Goal: Task Accomplishment & Management: Manage account settings

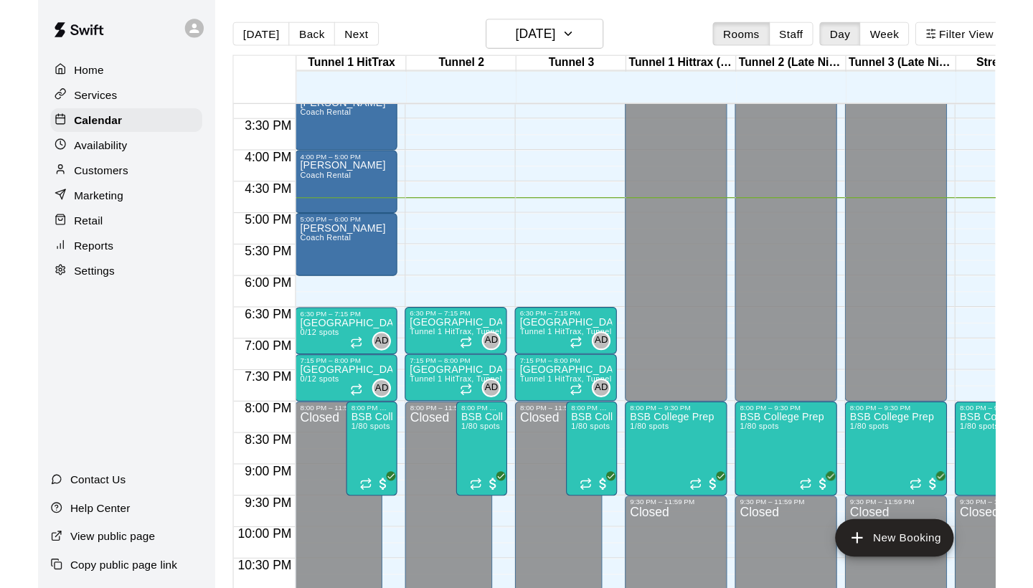
scroll to position [849, 0]
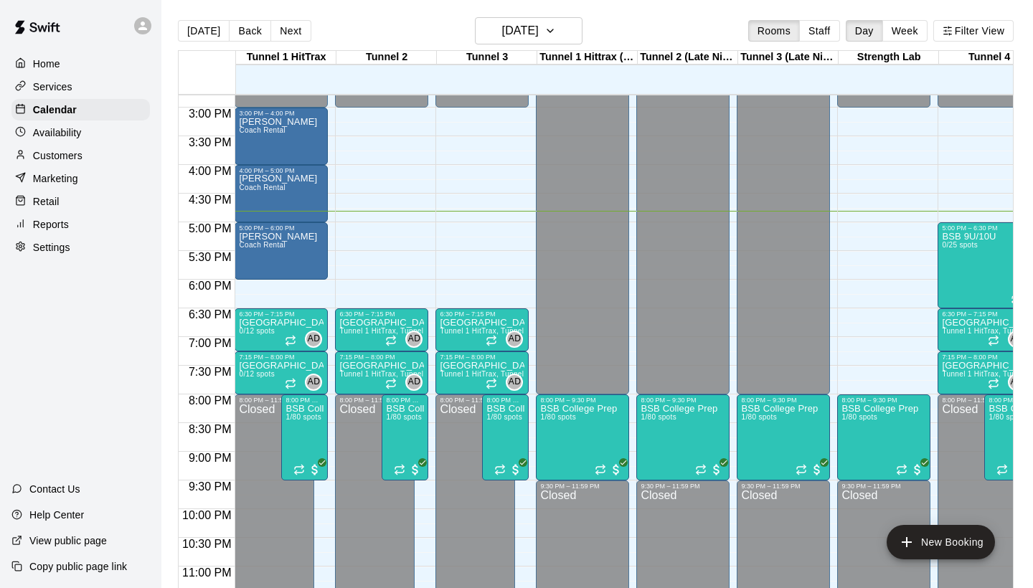
click at [71, 149] on p "Customers" at bounding box center [58, 156] width 50 height 14
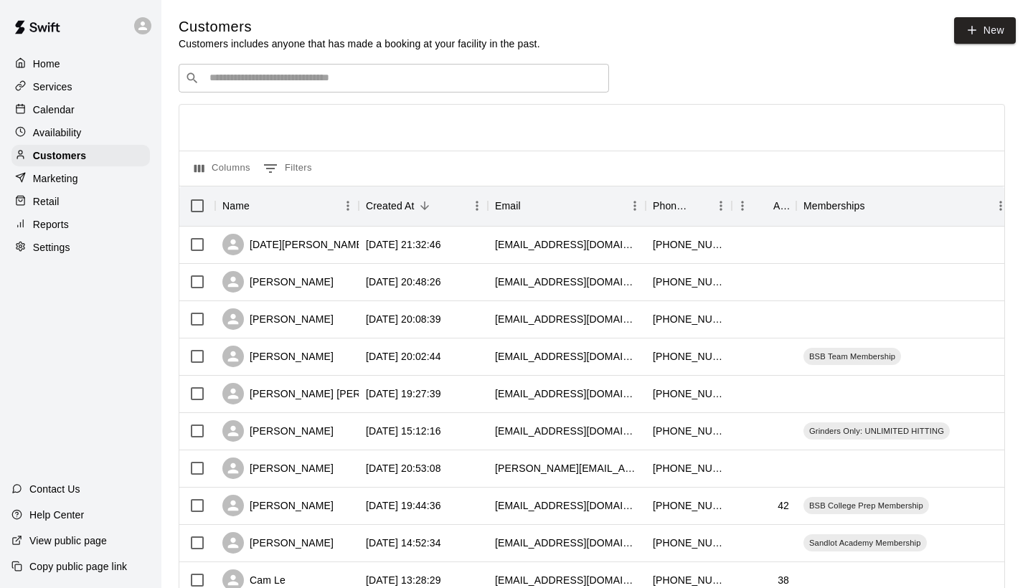
click at [314, 81] on input "Search customers by name or email" at bounding box center [404, 78] width 398 height 14
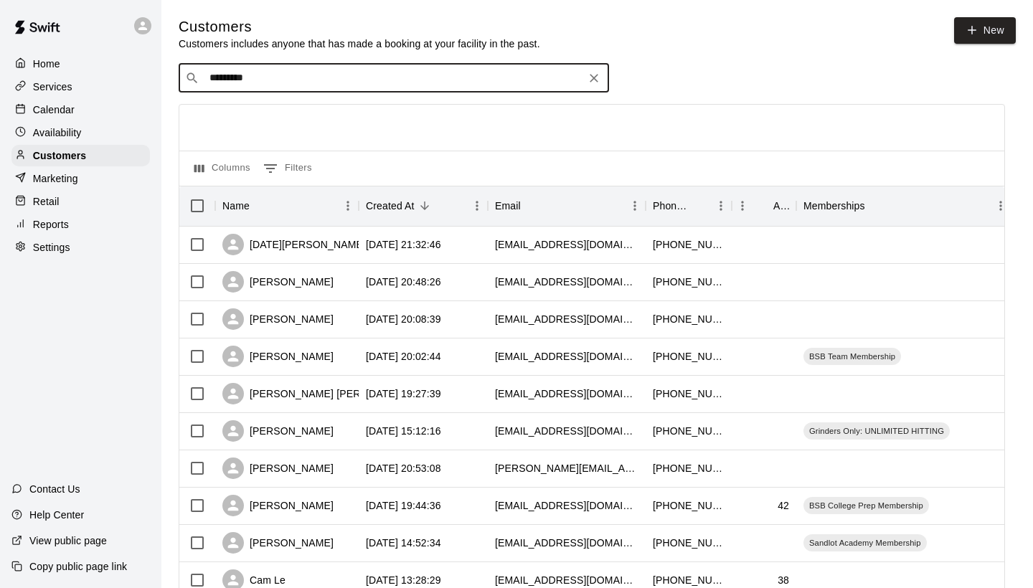
type input "********"
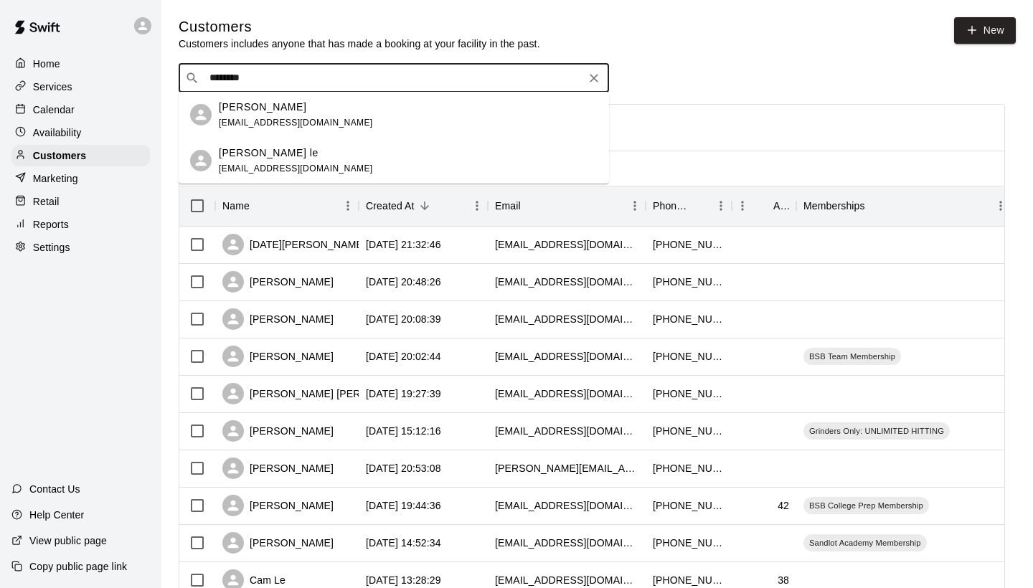
click at [301, 112] on div "[PERSON_NAME]" at bounding box center [296, 107] width 154 height 15
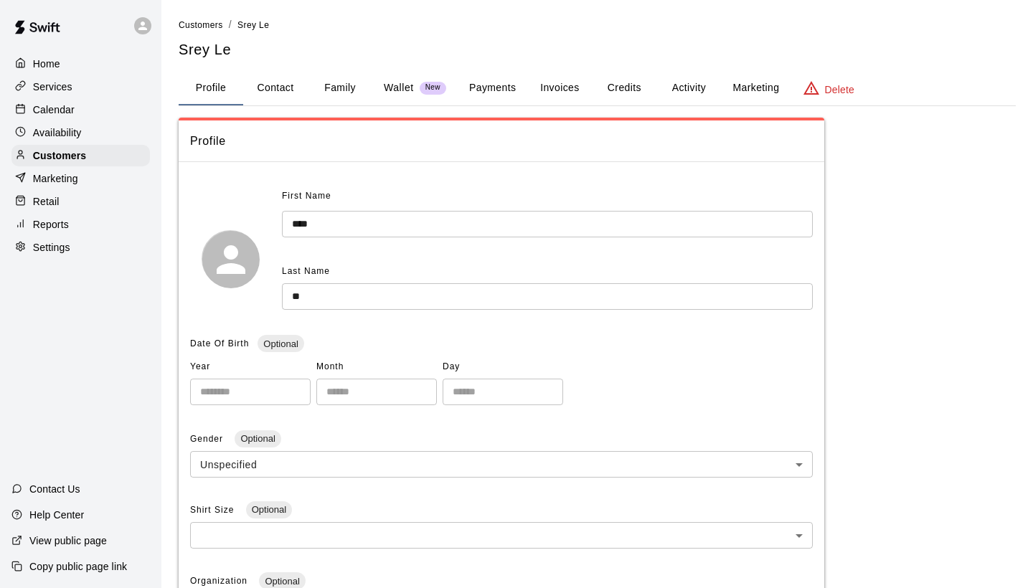
click at [675, 88] on button "Activity" at bounding box center [689, 88] width 65 height 34
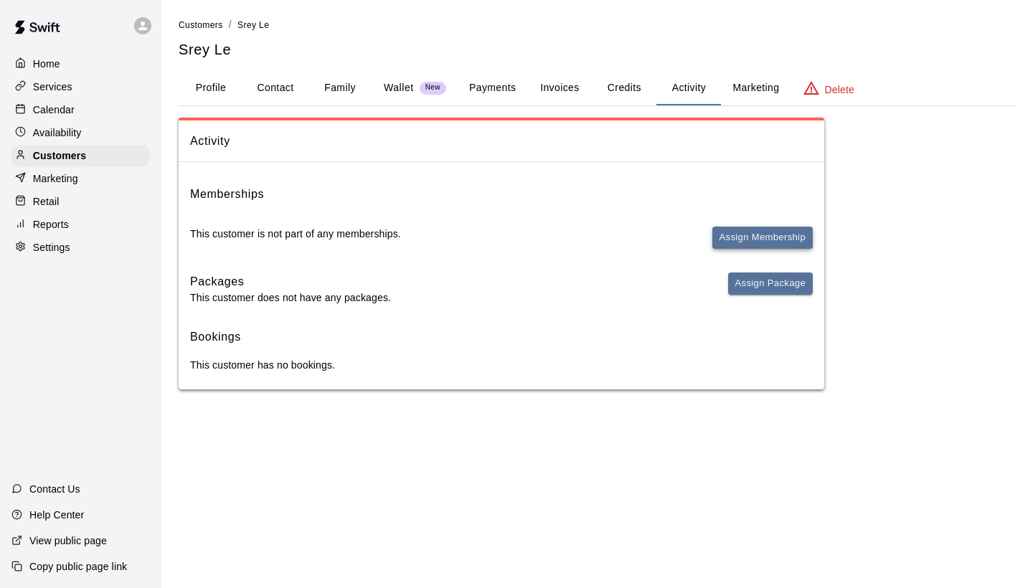
click at [772, 235] on button "Assign Membership" at bounding box center [763, 238] width 100 height 22
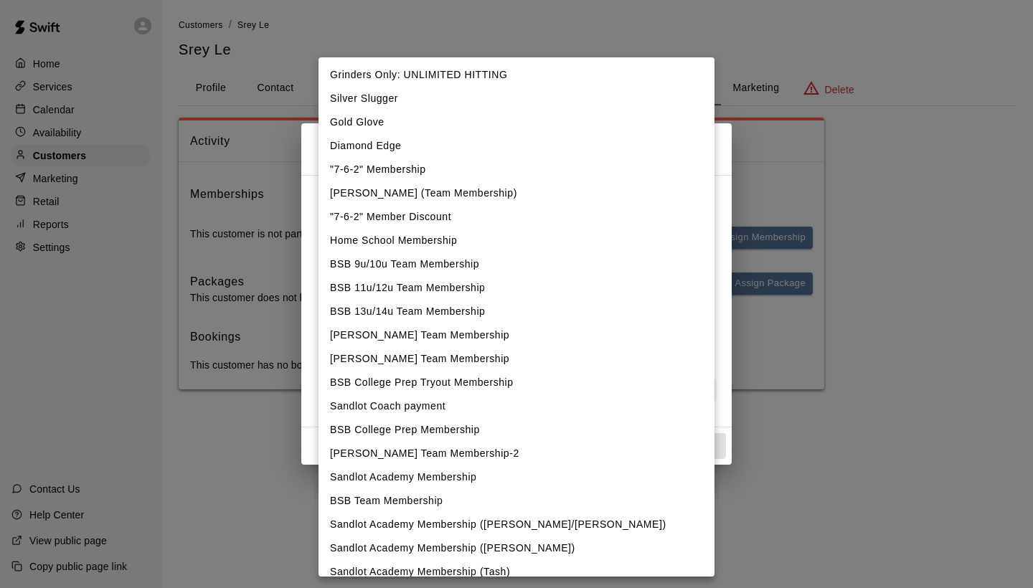
click at [638, 208] on body "Home Services Calendar Availability Customers Marketing Retail Reports Settings…" at bounding box center [516, 209] width 1033 height 418
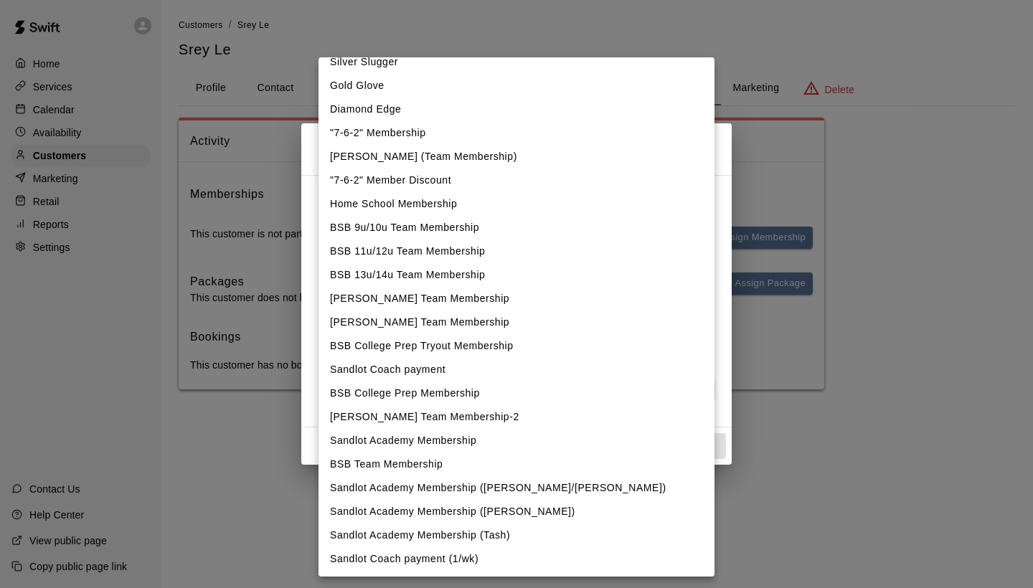
scroll to position [37, 0]
click at [485, 465] on li "BSB Team Membership" at bounding box center [517, 465] width 396 height 24
type input "**********"
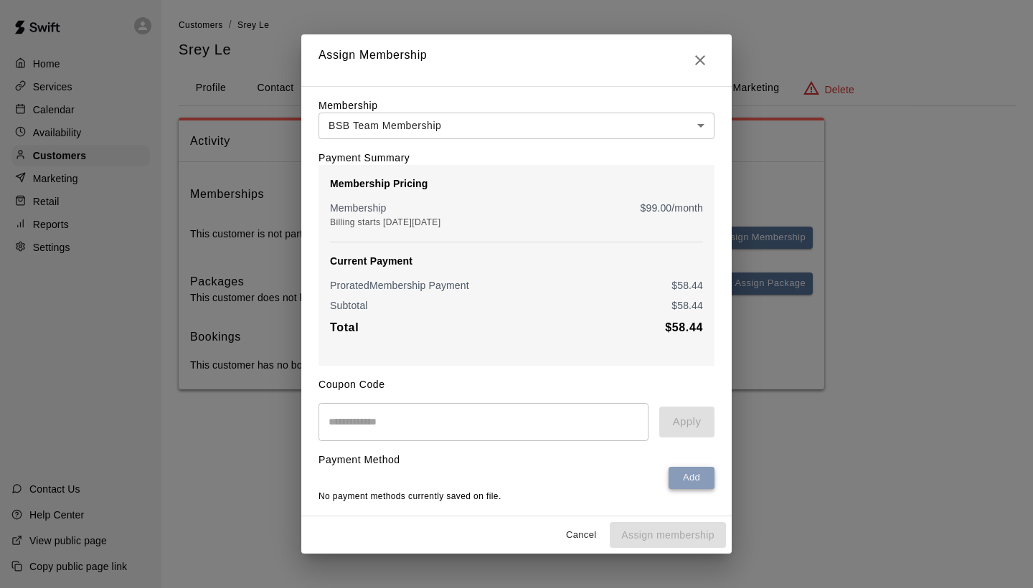
click at [703, 479] on button "Add" at bounding box center [692, 478] width 46 height 22
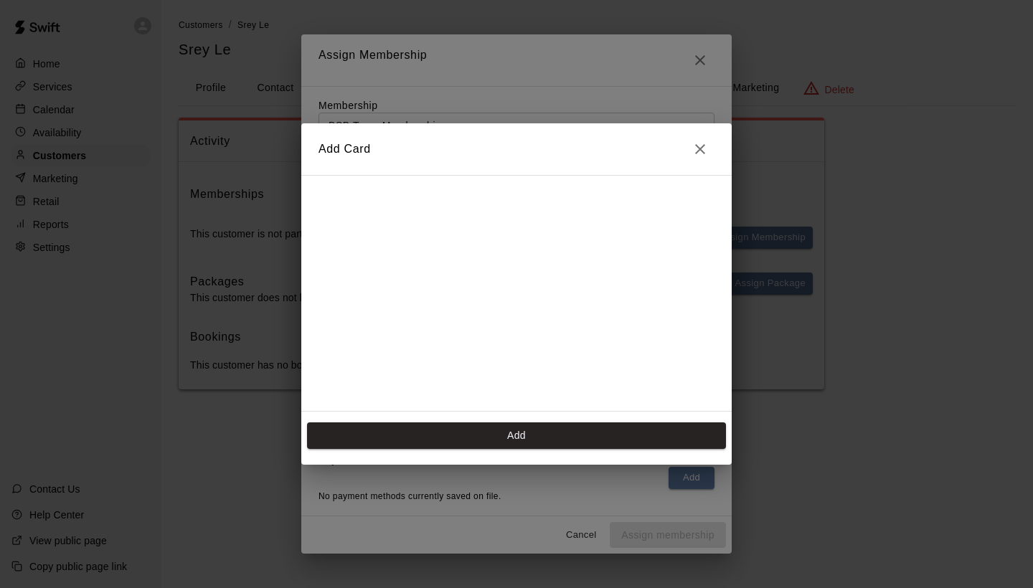
click at [645, 174] on h2 "Add Card" at bounding box center [516, 149] width 431 height 52
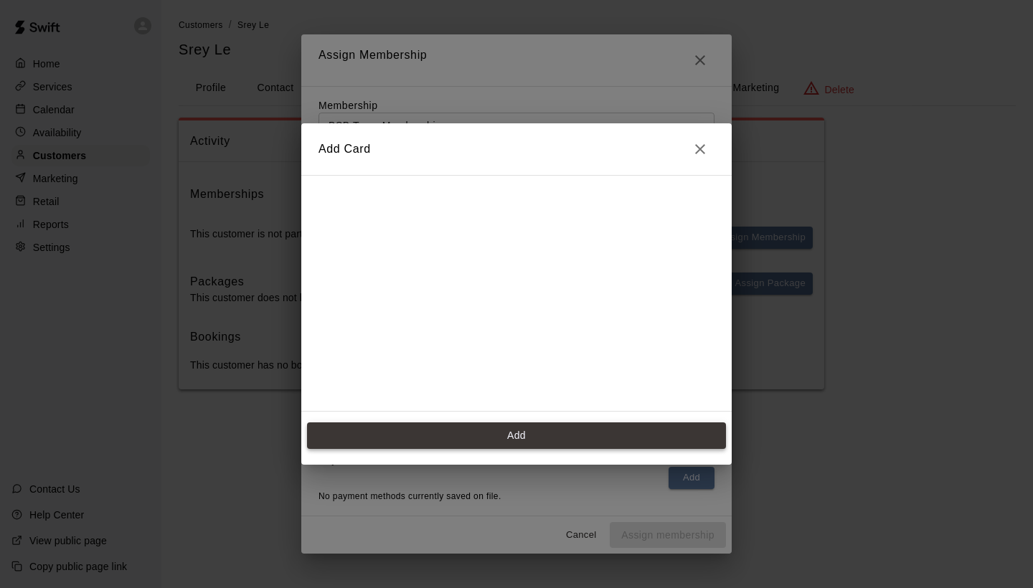
click at [604, 428] on button "Add" at bounding box center [516, 436] width 419 height 27
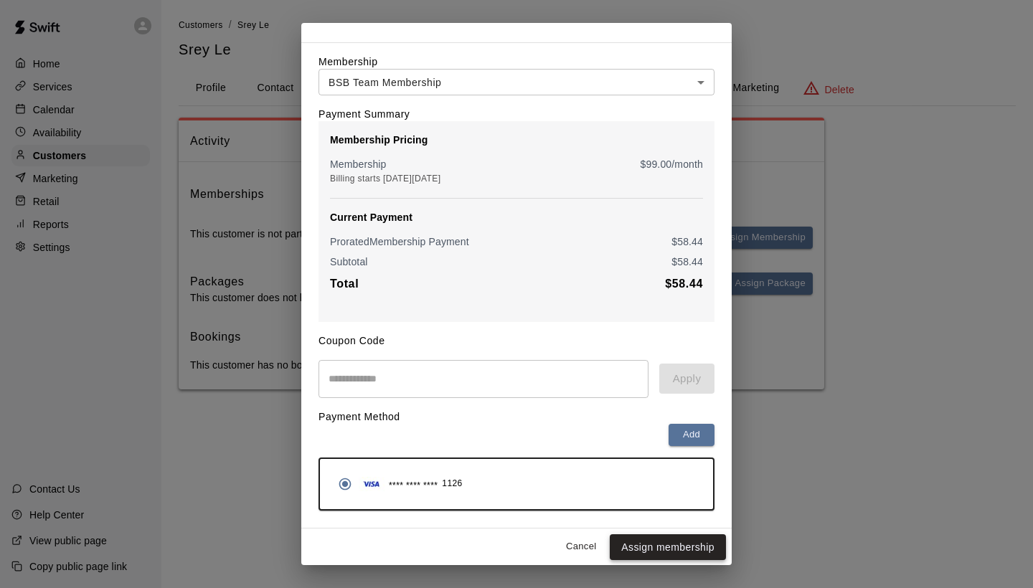
scroll to position [32, 0]
click at [672, 537] on button "Assign membership" at bounding box center [668, 548] width 116 height 27
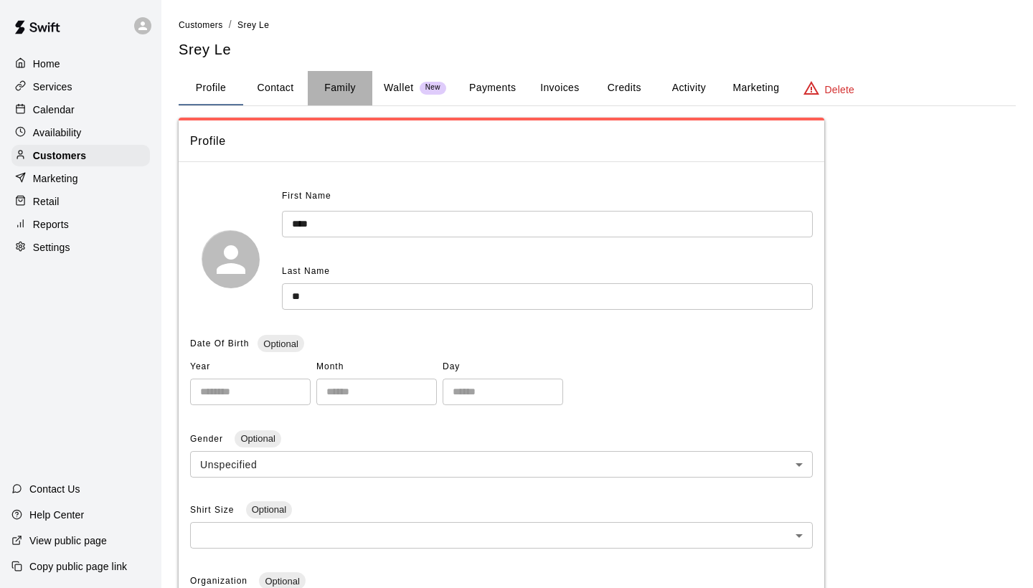
click at [315, 91] on button "Family" at bounding box center [340, 88] width 65 height 34
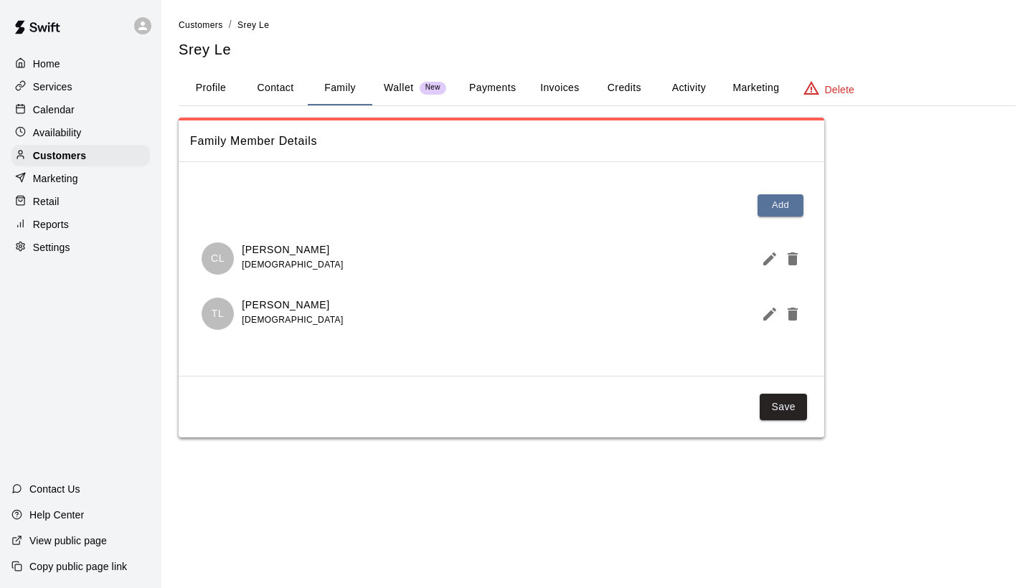
click at [209, 80] on button "Profile" at bounding box center [211, 88] width 65 height 34
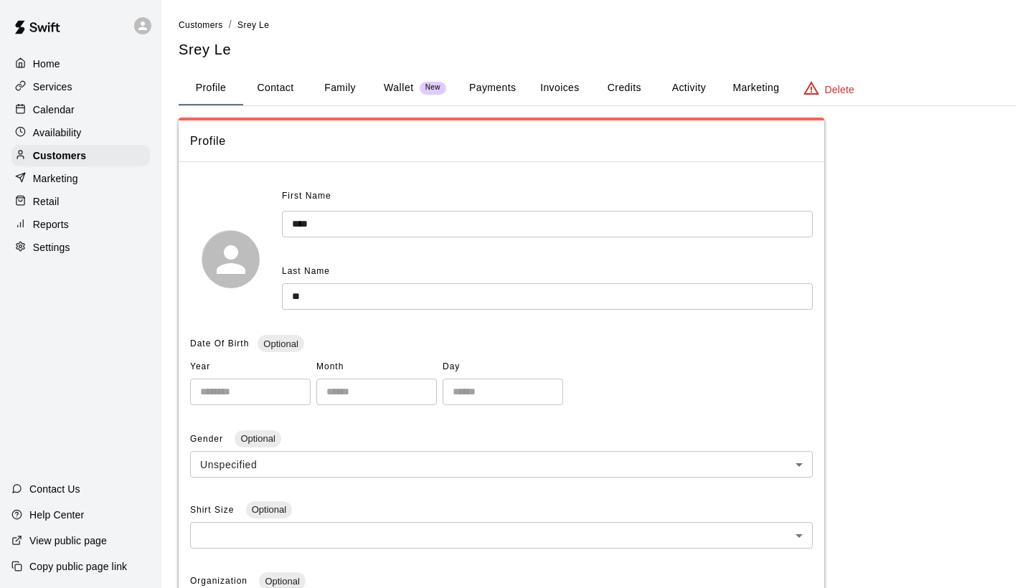
click at [279, 88] on button "Contact" at bounding box center [275, 88] width 65 height 34
select select "**"
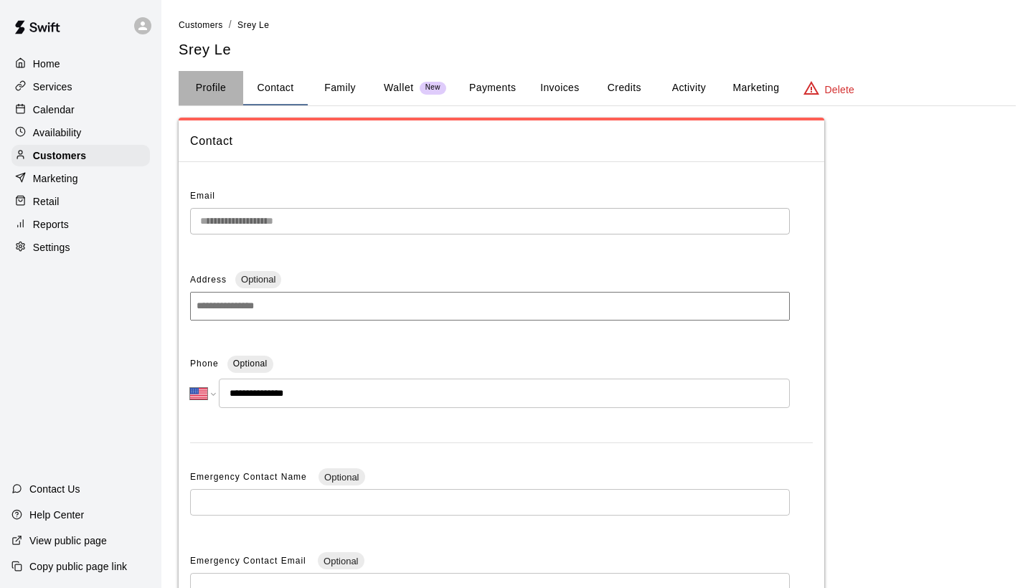
click at [226, 80] on button "Profile" at bounding box center [211, 88] width 65 height 34
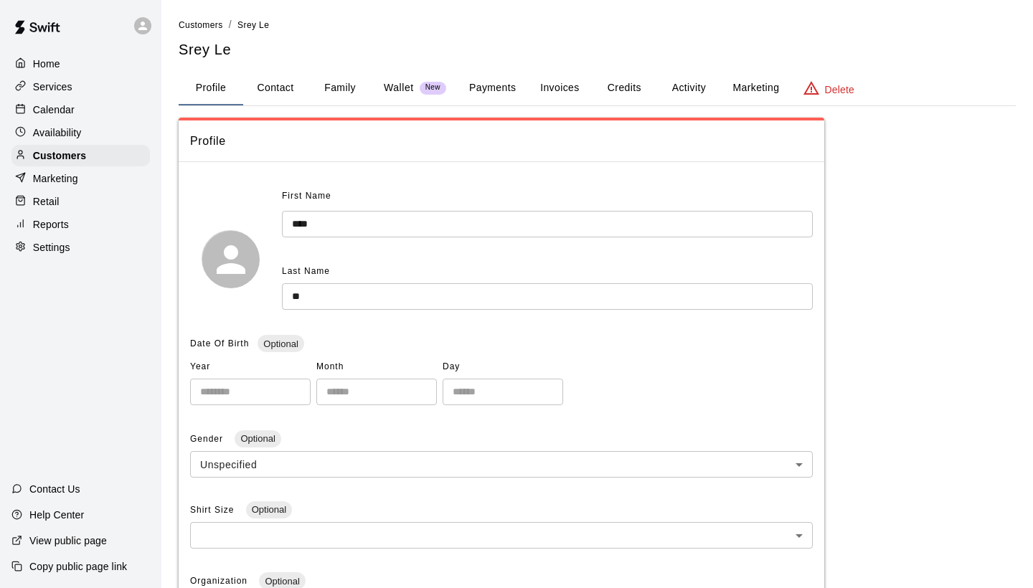
click at [81, 65] on div "Home" at bounding box center [80, 64] width 138 height 22
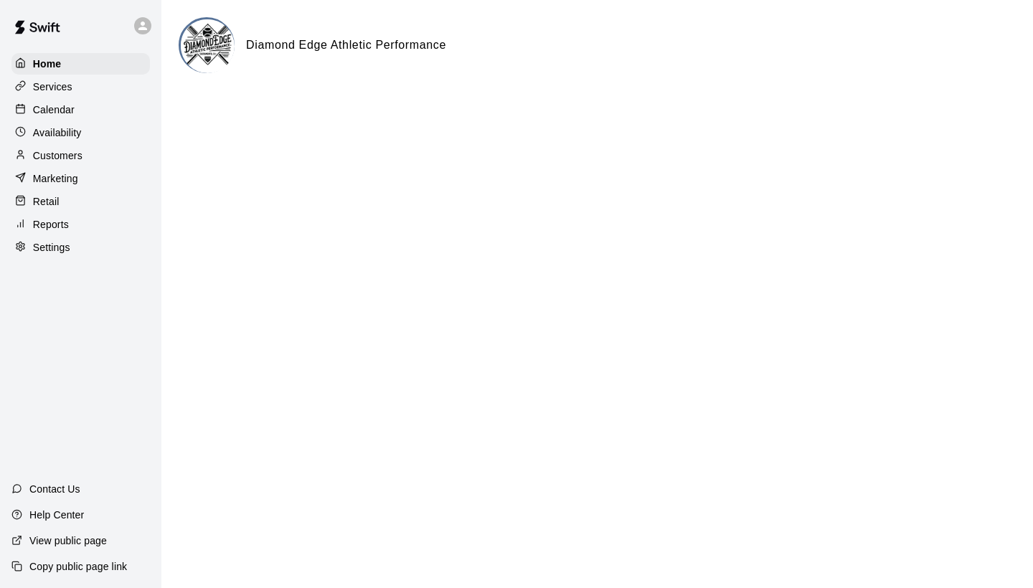
click at [81, 98] on div "Home Services Calendar Availability Customers Marketing Retail Reports Settings" at bounding box center [80, 156] width 161 height 208
click at [80, 120] on div "Home Services Calendar Availability Customers Marketing Retail Reports Settings" at bounding box center [80, 156] width 161 height 208
click at [80, 116] on div "Calendar" at bounding box center [80, 110] width 138 height 22
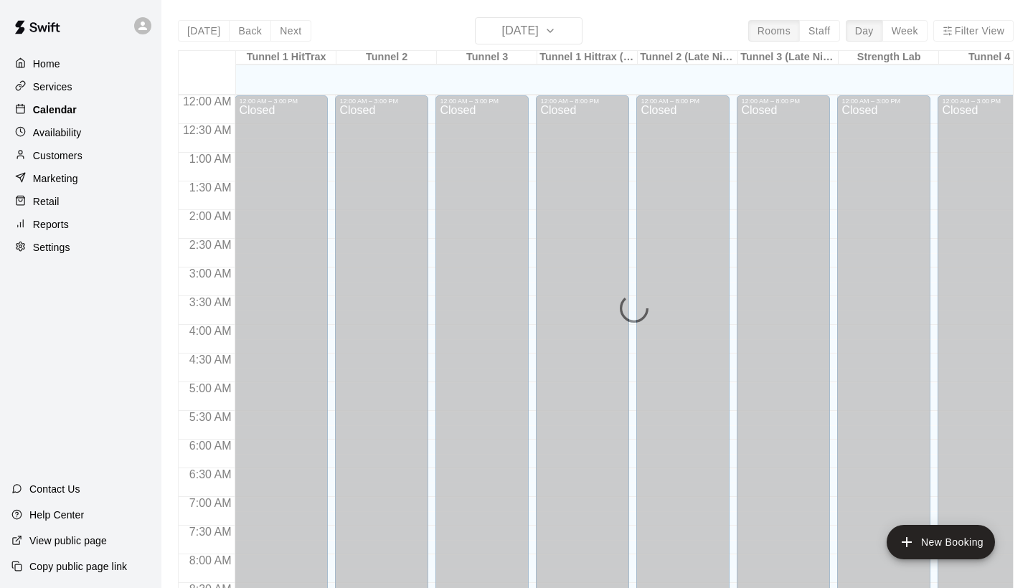
scroll to position [826, 0]
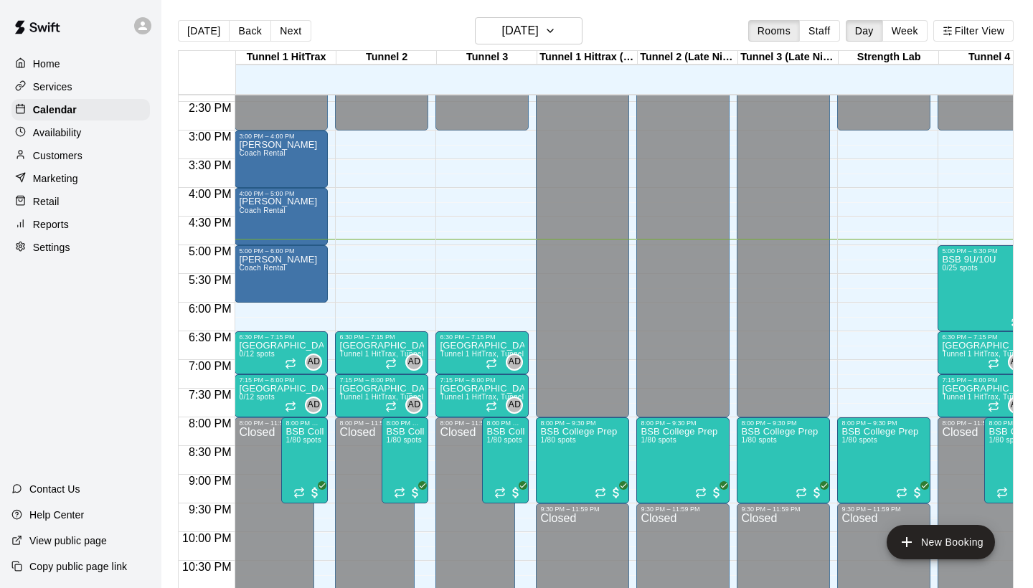
click at [72, 146] on div "Customers" at bounding box center [80, 156] width 138 height 22
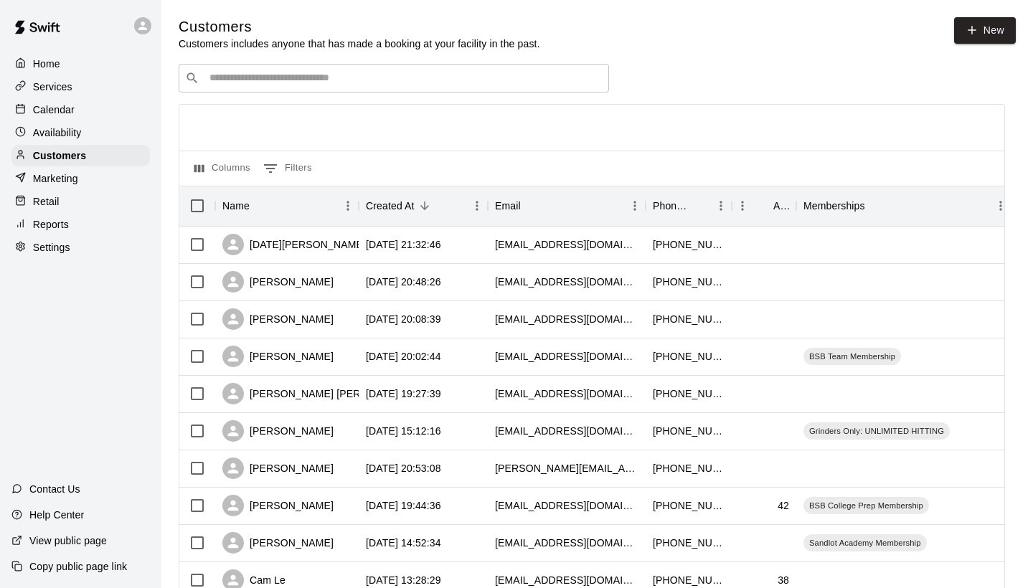
click at [482, 90] on div "​ ​" at bounding box center [394, 78] width 431 height 29
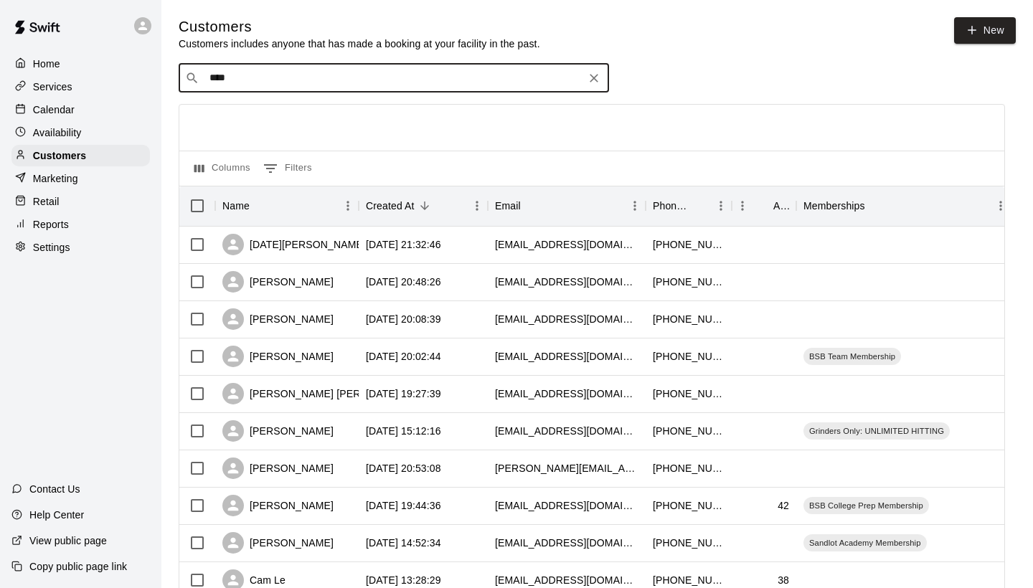
type input "*****"
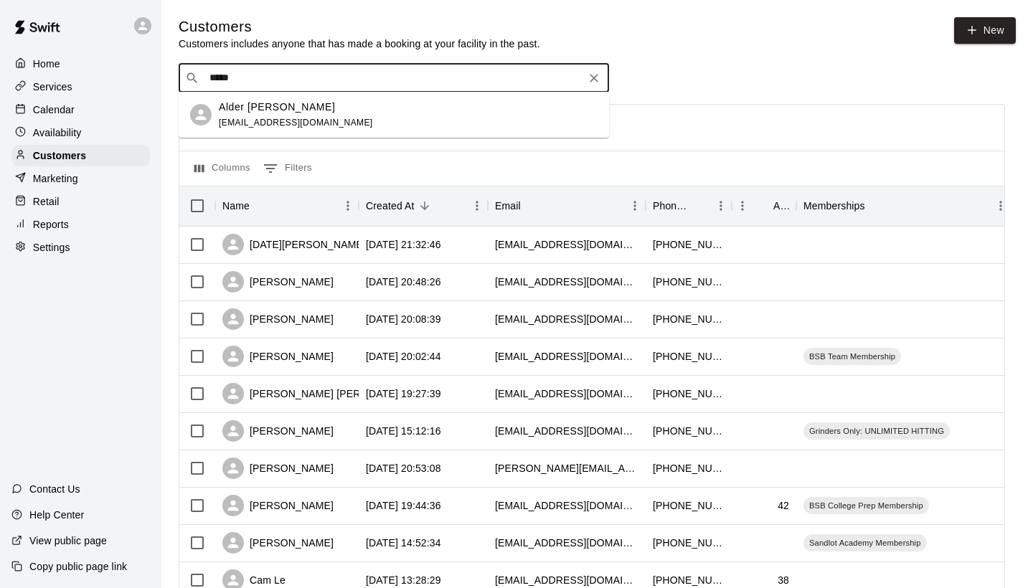
click at [281, 104] on p "Alder Kernodle" at bounding box center [277, 107] width 116 height 15
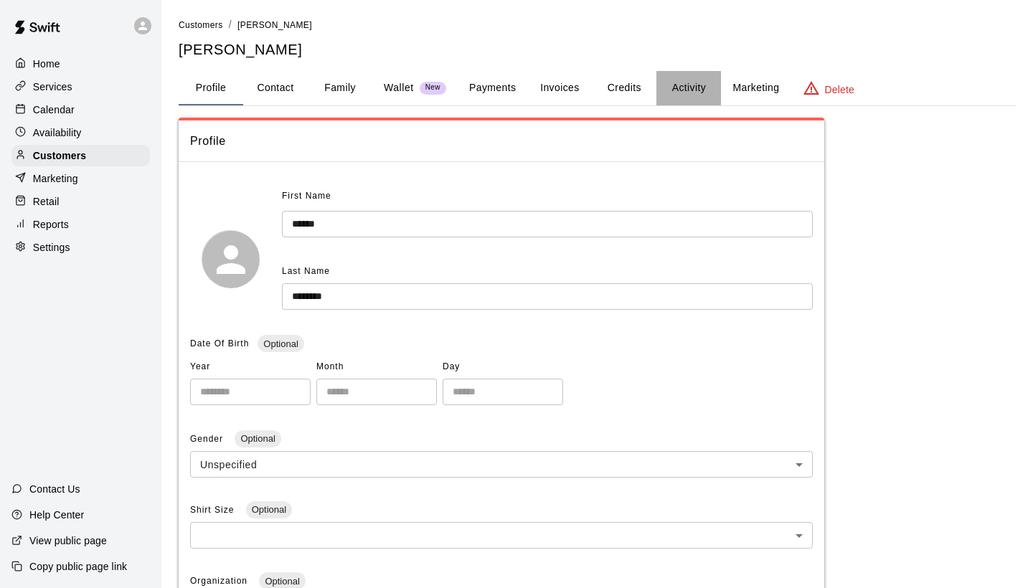
click at [681, 75] on button "Activity" at bounding box center [689, 88] width 65 height 34
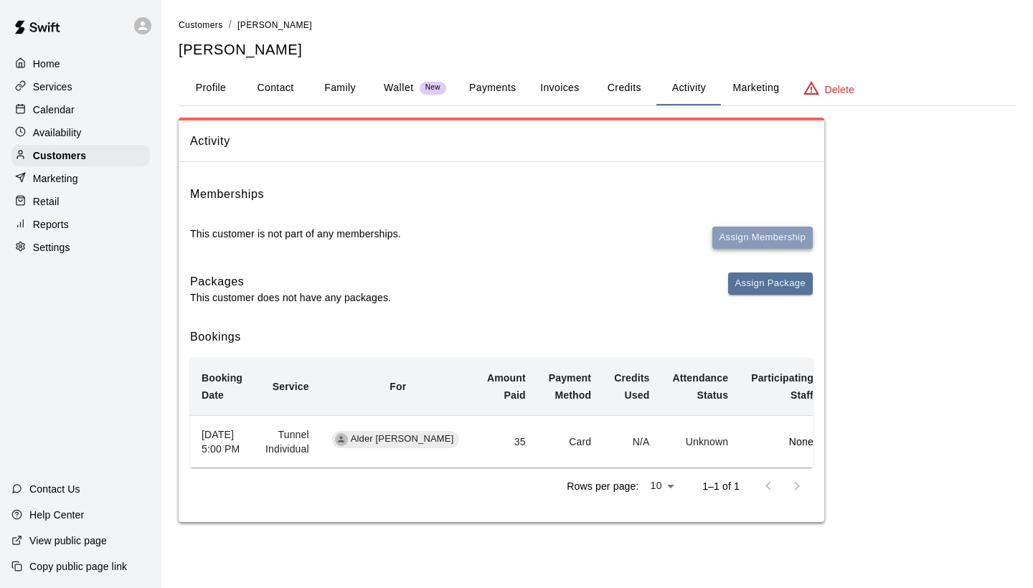
click at [724, 234] on button "Assign Membership" at bounding box center [763, 238] width 100 height 22
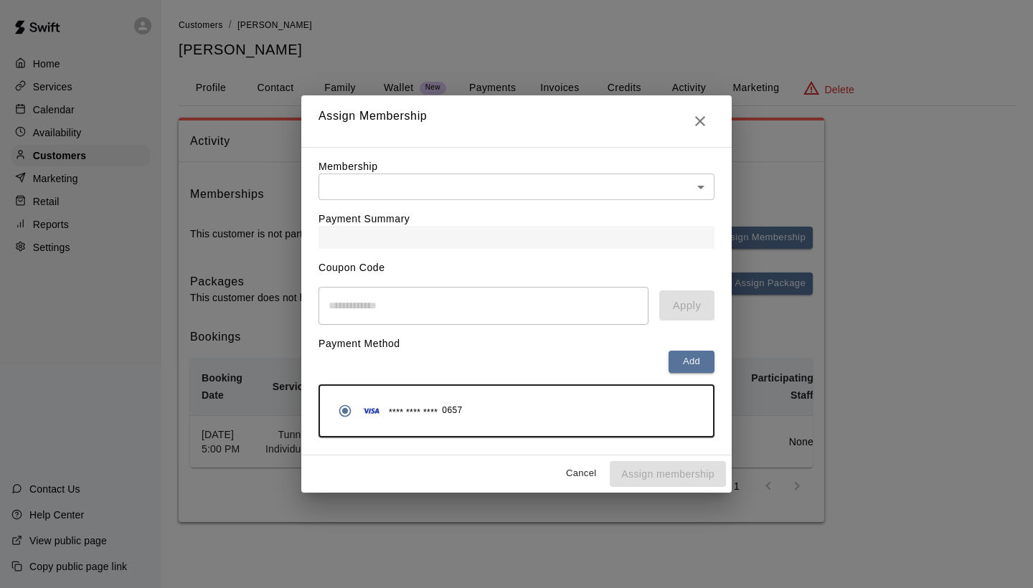
click at [522, 194] on body "Home Services Calendar Availability Customers Marketing Retail Reports Settings…" at bounding box center [516, 275] width 1033 height 551
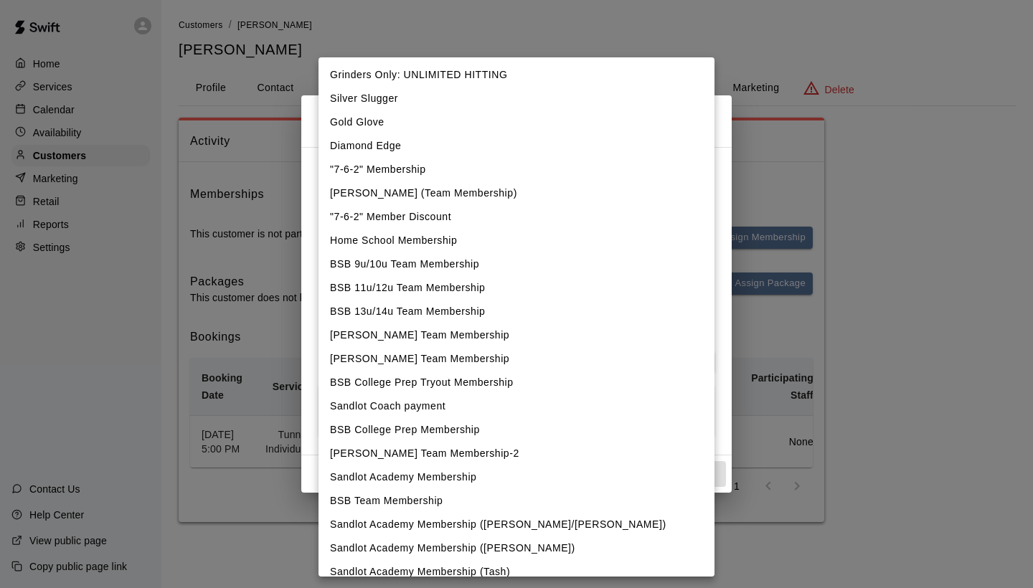
click at [429, 505] on li "BSB Team Membership" at bounding box center [517, 501] width 396 height 24
type input "**********"
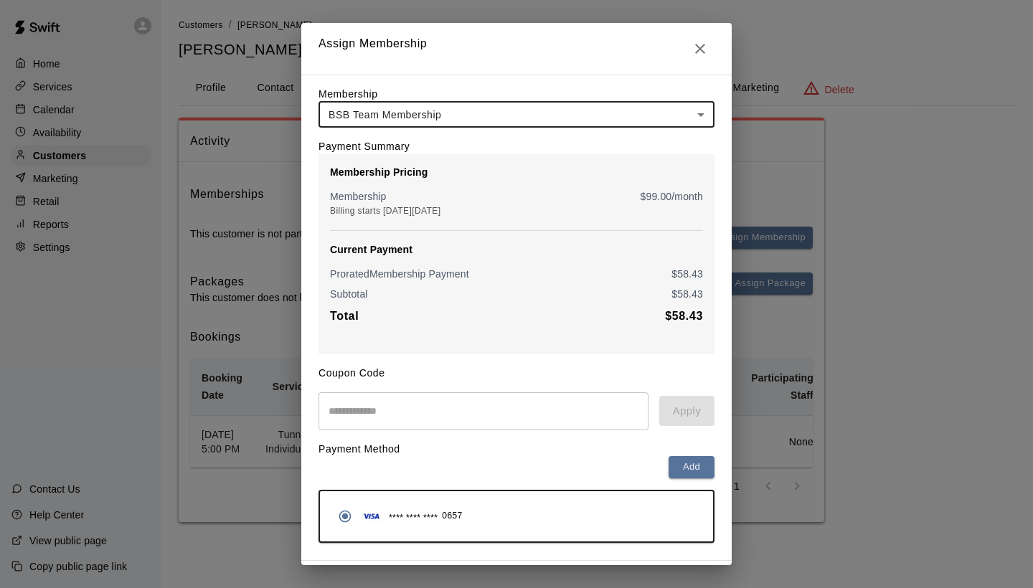
click at [548, 522] on div "**** **** **** 0657" at bounding box center [517, 516] width 370 height 27
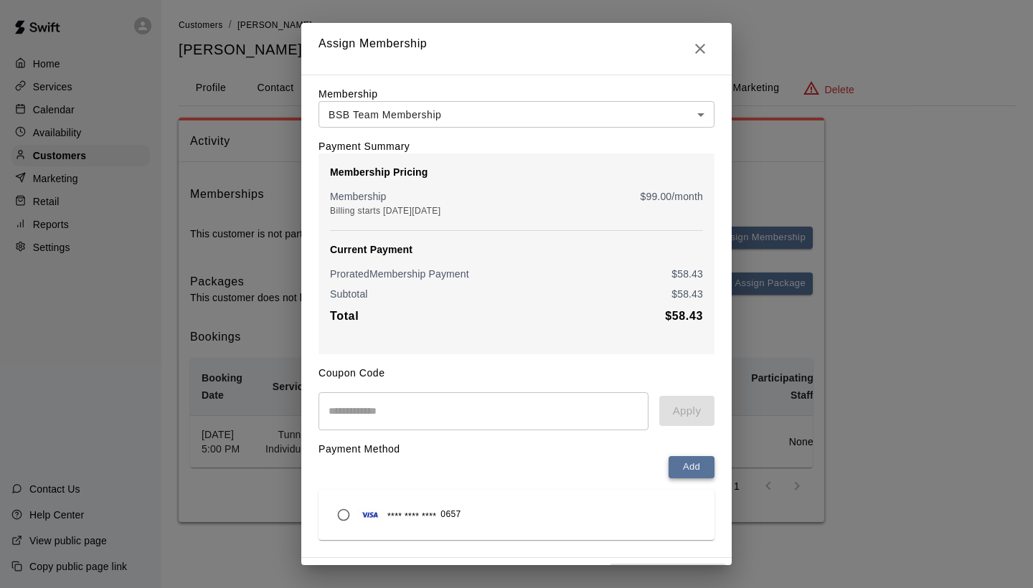
click at [675, 461] on button "Add" at bounding box center [692, 467] width 46 height 22
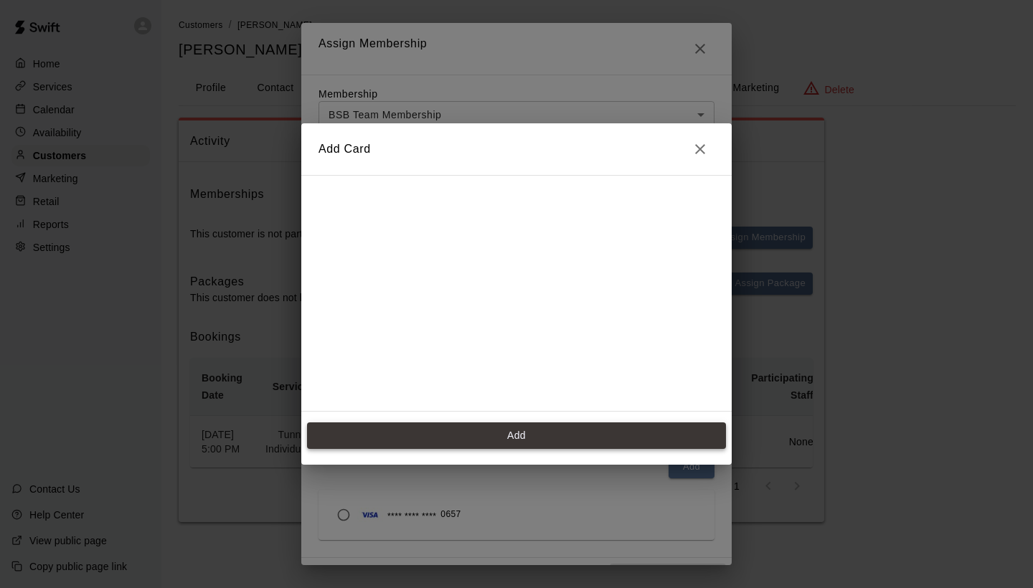
scroll to position [199, 0]
click at [404, 431] on button "Add" at bounding box center [516, 436] width 419 height 27
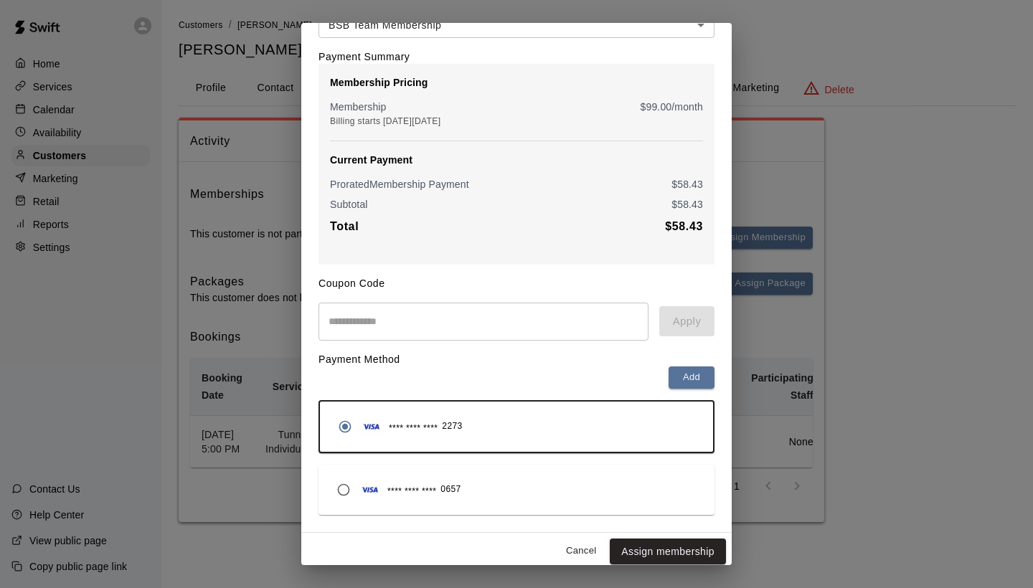
scroll to position [93, 0]
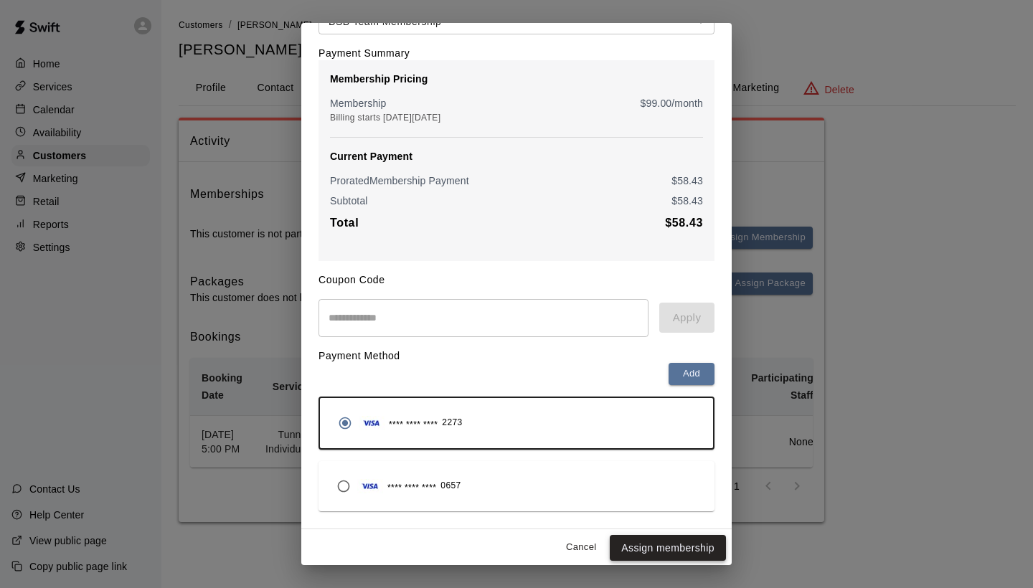
click at [654, 549] on button "Assign membership" at bounding box center [668, 548] width 116 height 27
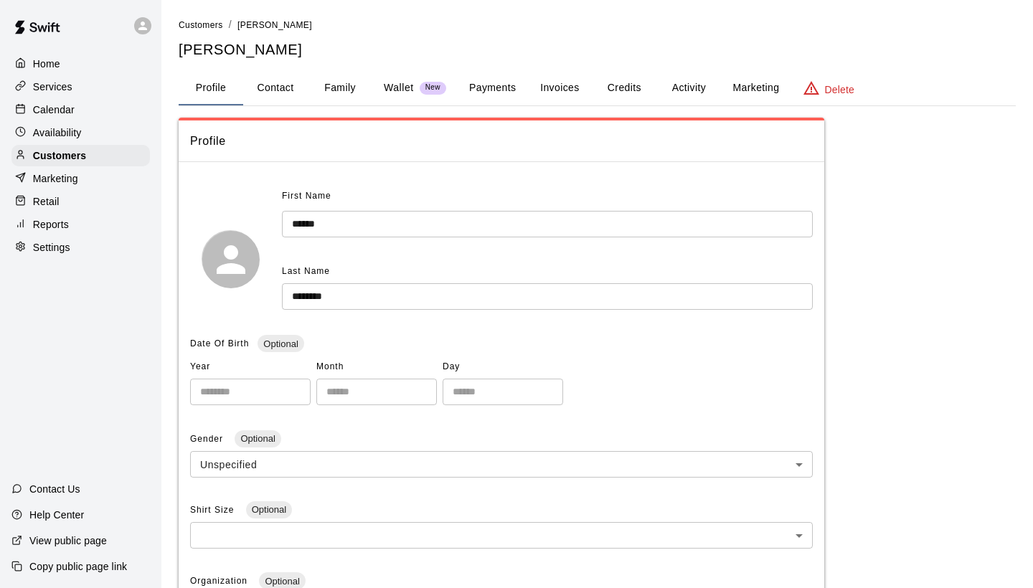
click at [705, 84] on button "Activity" at bounding box center [689, 88] width 65 height 34
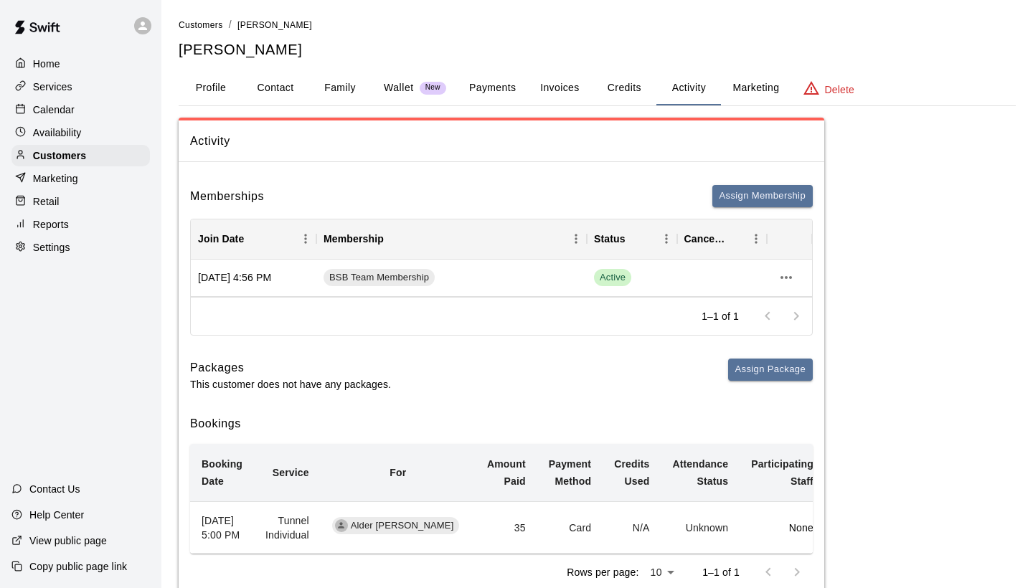
click at [75, 122] on div "Availability" at bounding box center [80, 133] width 138 height 22
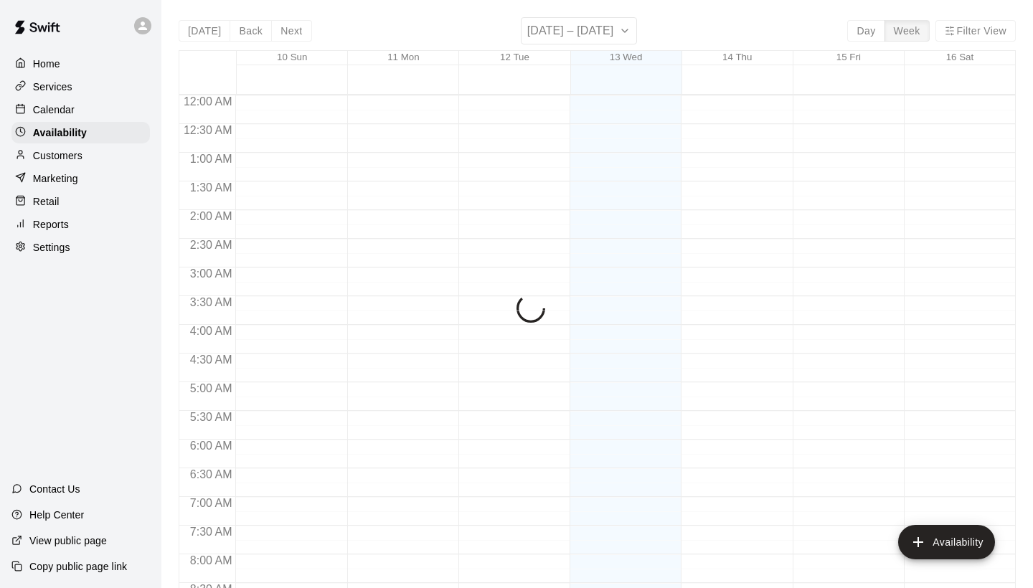
scroll to position [869, 0]
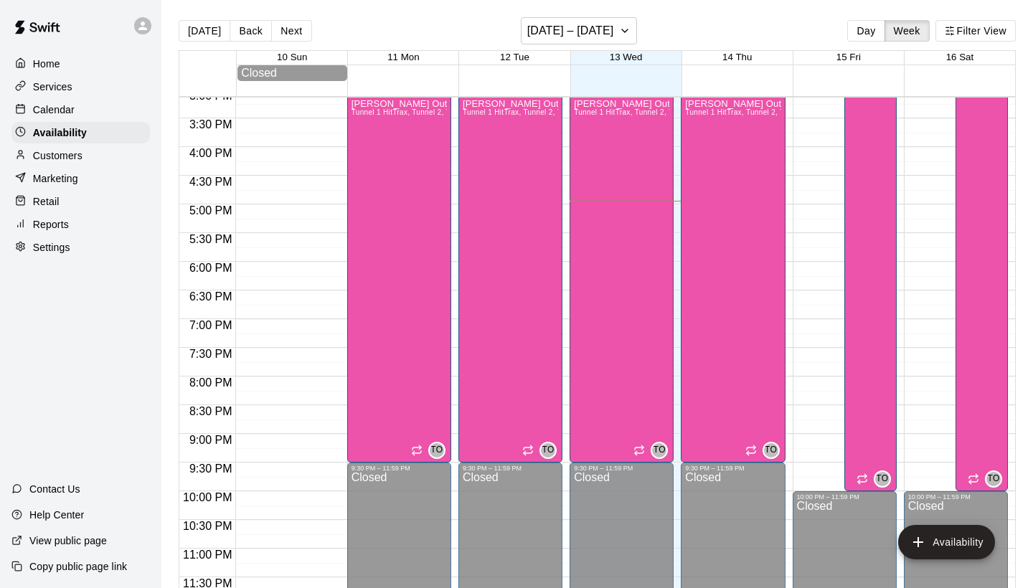
click at [72, 158] on p "Customers" at bounding box center [58, 156] width 50 height 14
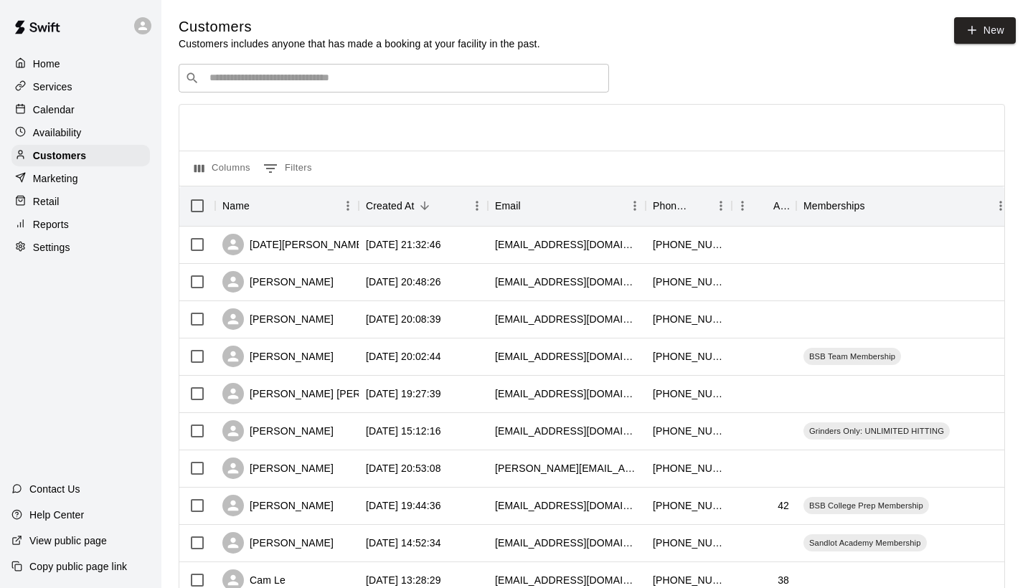
click at [415, 75] on input "Search customers by name or email" at bounding box center [404, 78] width 398 height 14
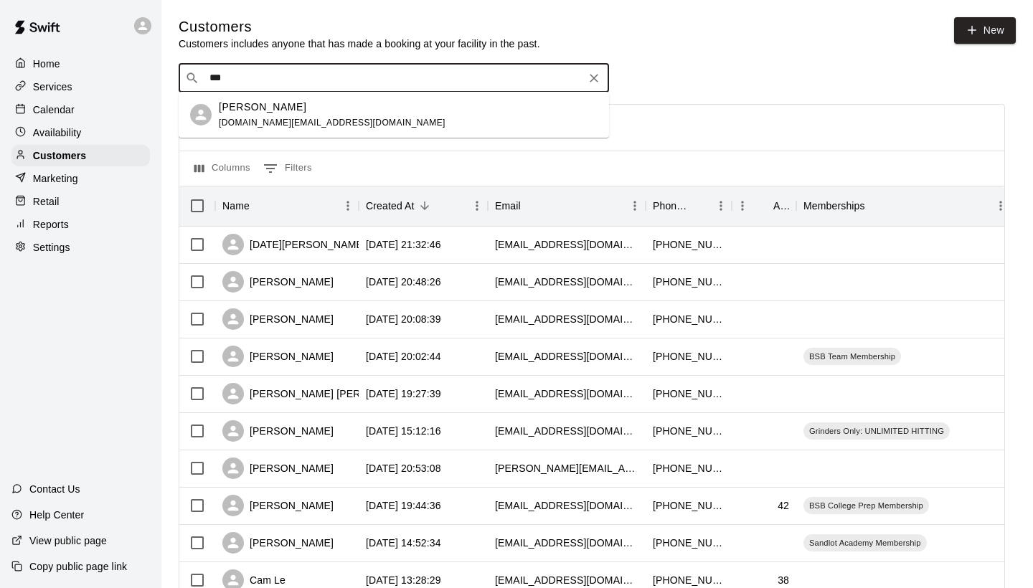
type input "**"
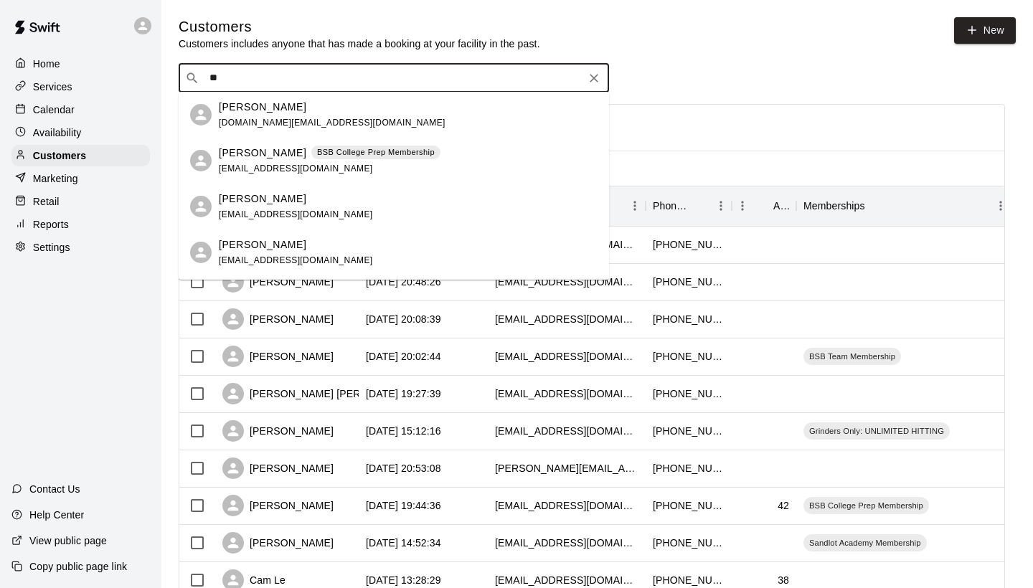
click at [361, 106] on div "ruben rosas rrosas.ca@icloud.com" at bounding box center [408, 115] width 379 height 31
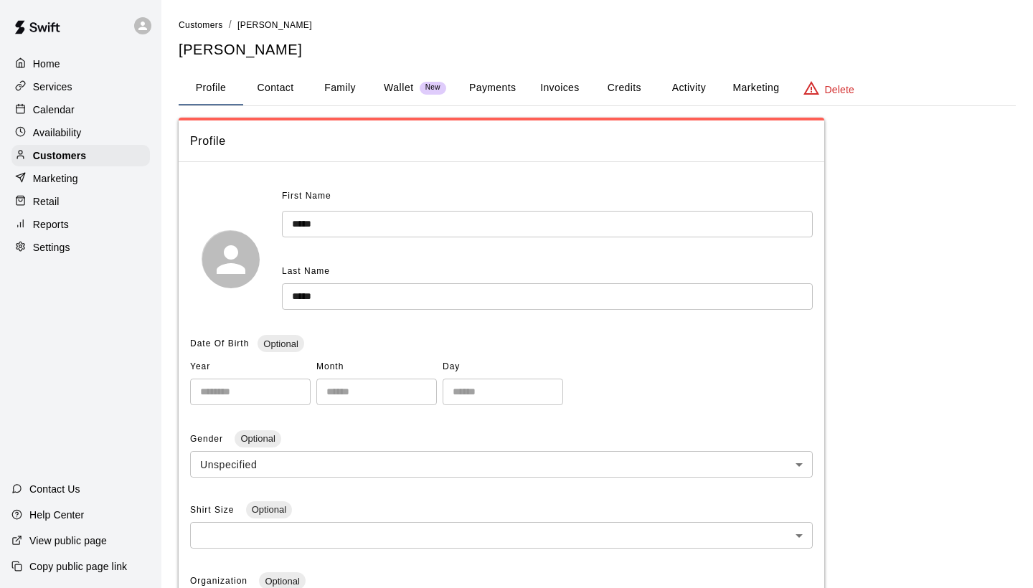
click at [690, 77] on button "Activity" at bounding box center [689, 88] width 65 height 34
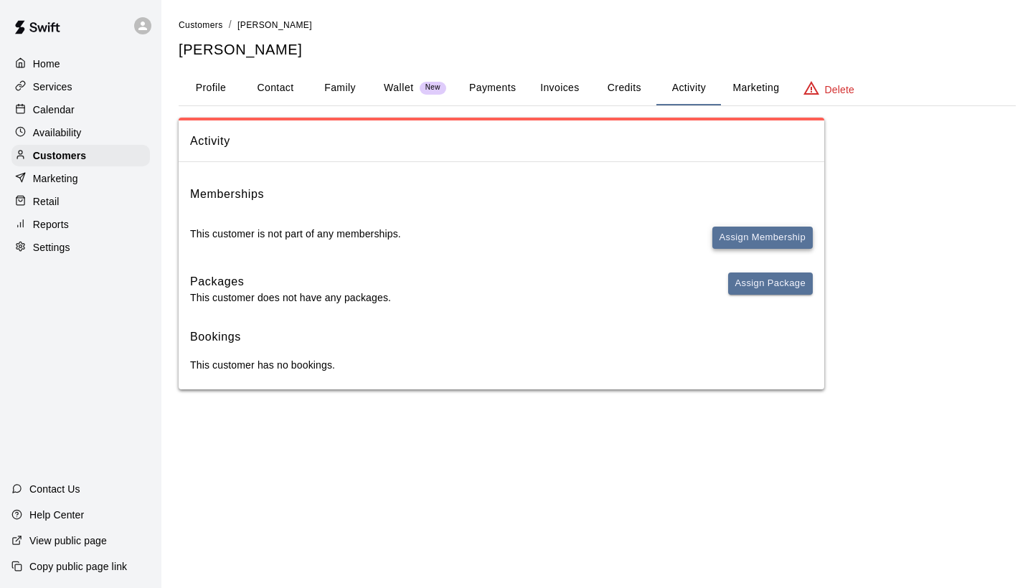
click at [751, 233] on button "Assign Membership" at bounding box center [763, 238] width 100 height 22
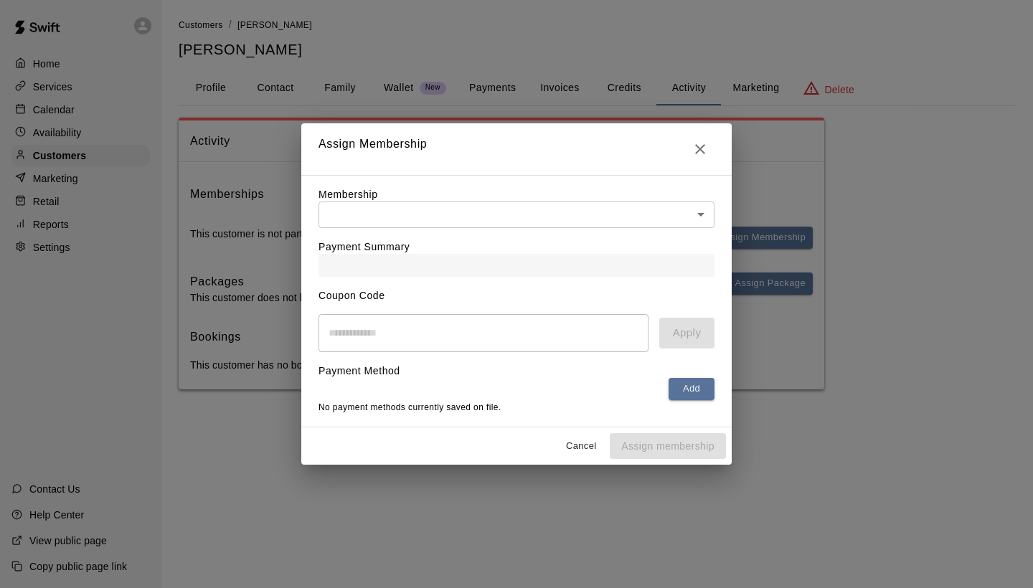
click at [515, 212] on body "Home Services Calendar Availability Customers Marketing Retail Reports Settings…" at bounding box center [516, 209] width 1033 height 418
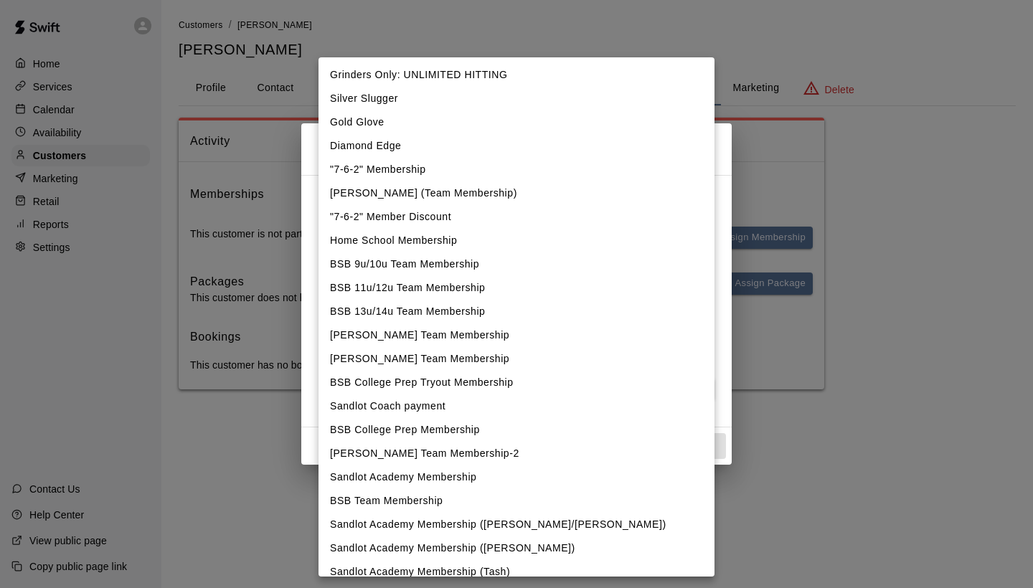
click at [819, 172] on div at bounding box center [516, 294] width 1033 height 588
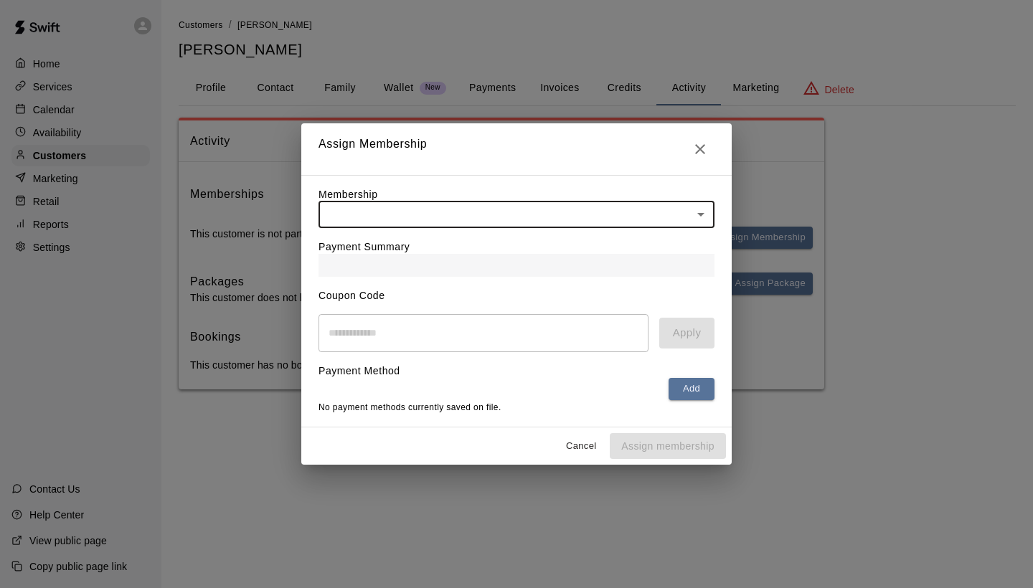
click at [692, 159] on button "Close" at bounding box center [700, 149] width 29 height 29
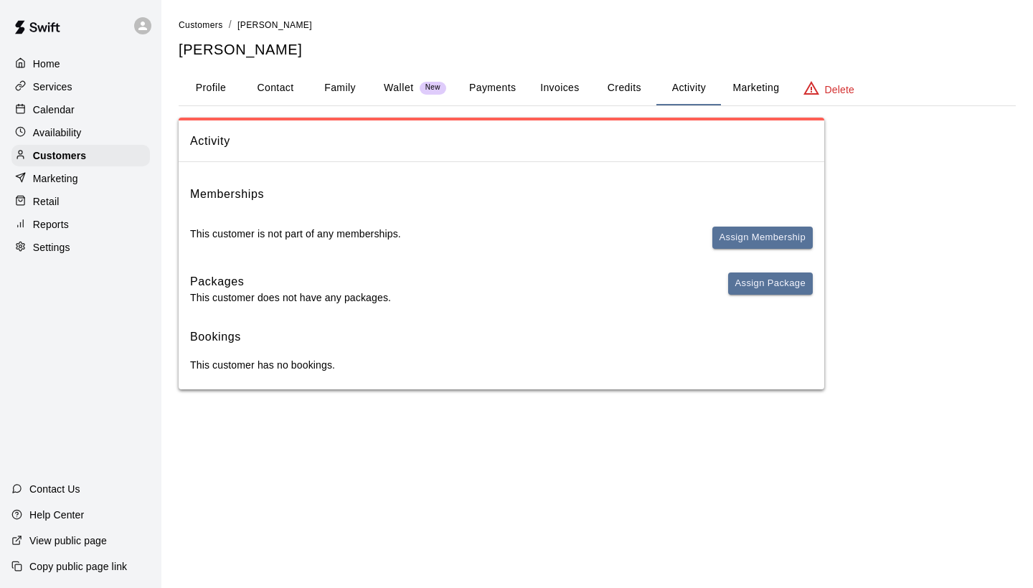
click at [67, 66] on div "Home" at bounding box center [80, 64] width 138 height 22
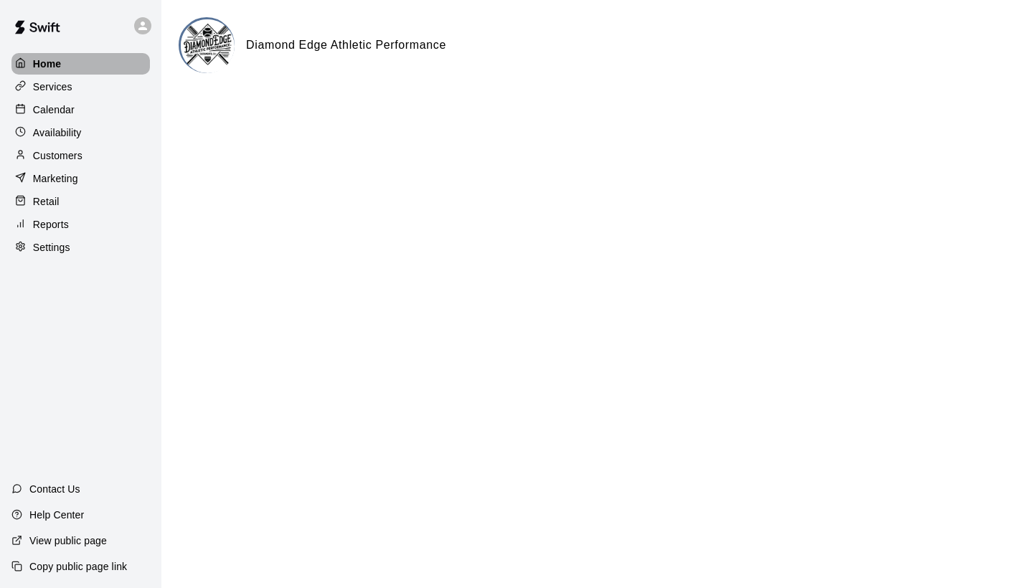
click at [31, 65] on div at bounding box center [24, 64] width 18 height 14
click at [46, 86] on p "Services" at bounding box center [52, 87] width 39 height 14
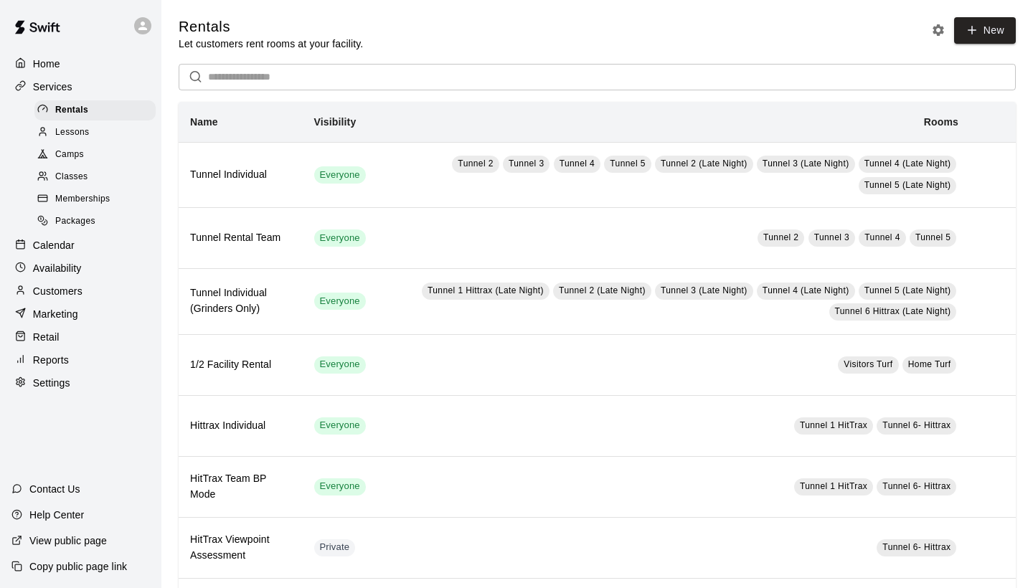
click at [77, 261] on p "Availability" at bounding box center [57, 268] width 49 height 14
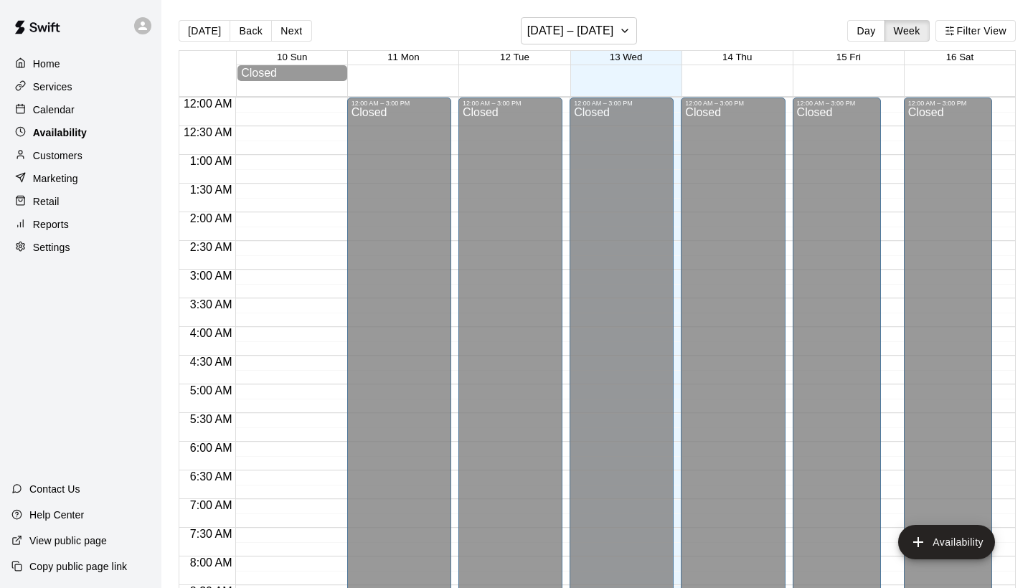
scroll to position [869, 0]
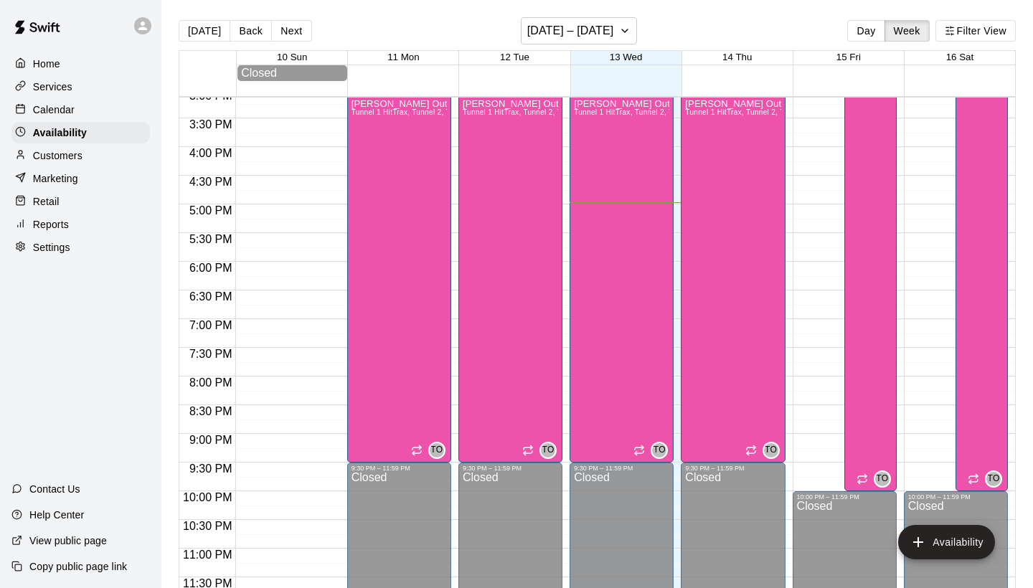
click at [85, 184] on div "Marketing" at bounding box center [80, 179] width 138 height 22
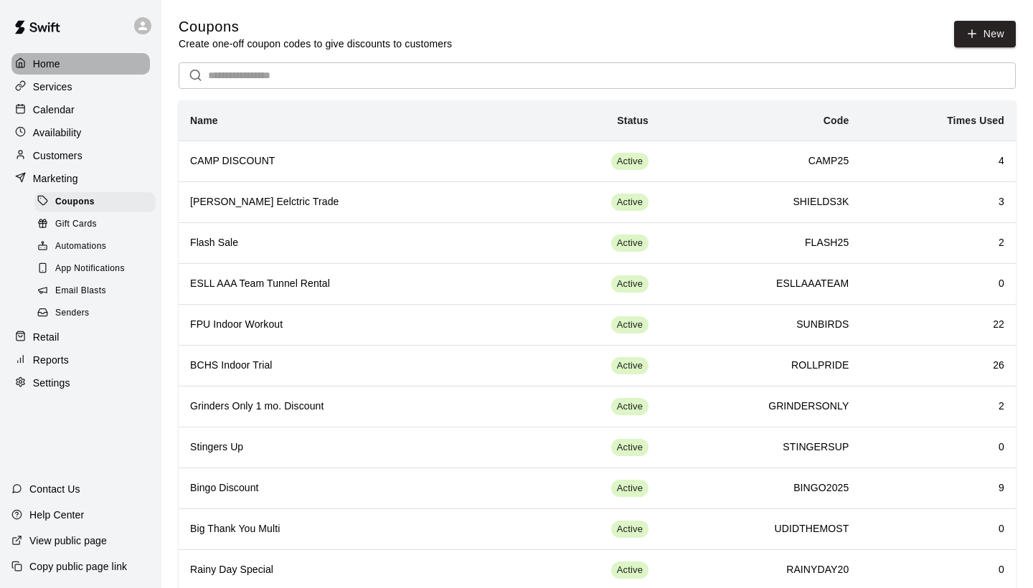
click at [70, 70] on div "Home" at bounding box center [80, 64] width 138 height 22
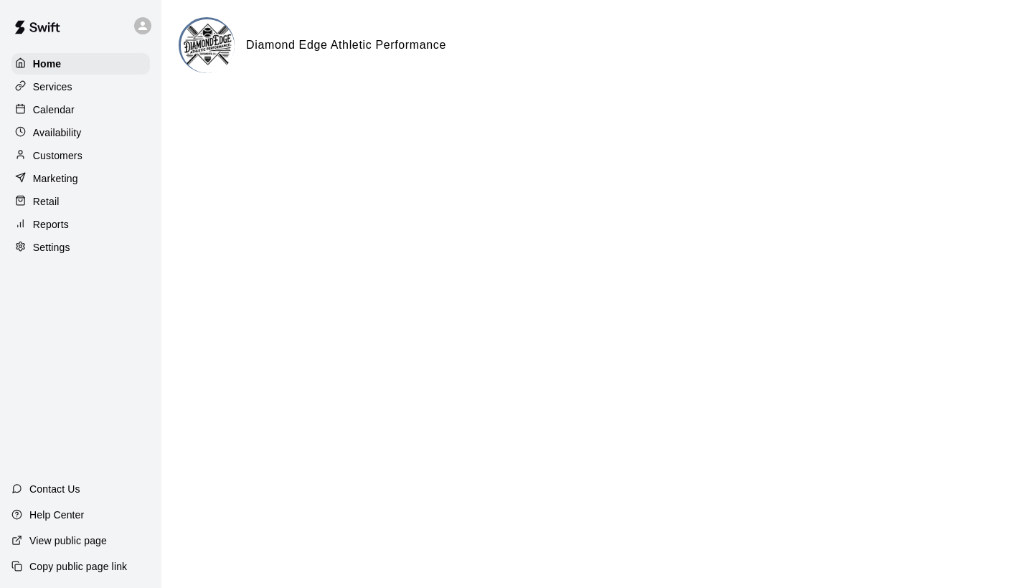
click at [67, 105] on p "Calendar" at bounding box center [54, 110] width 42 height 14
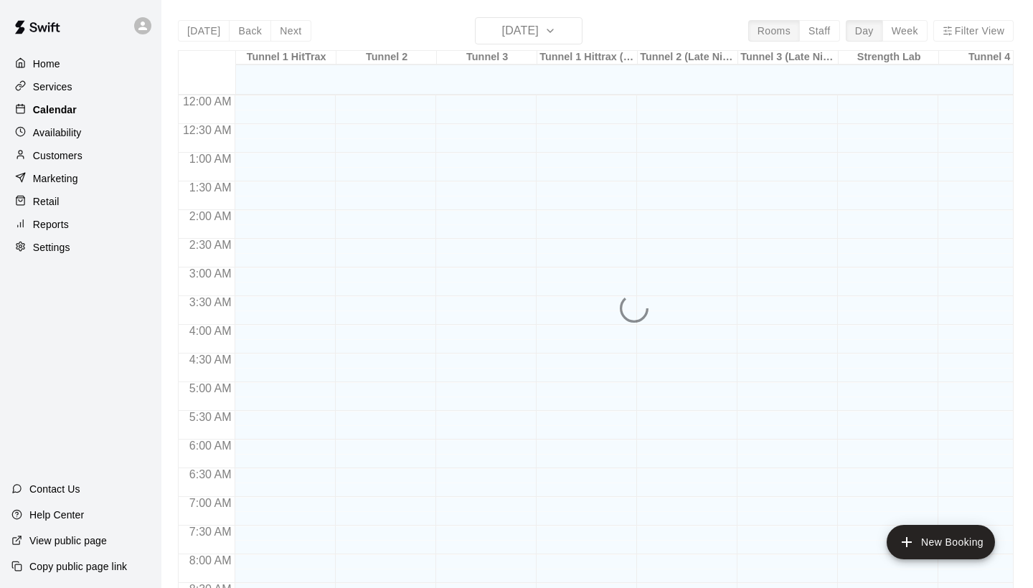
scroll to position [826, 0]
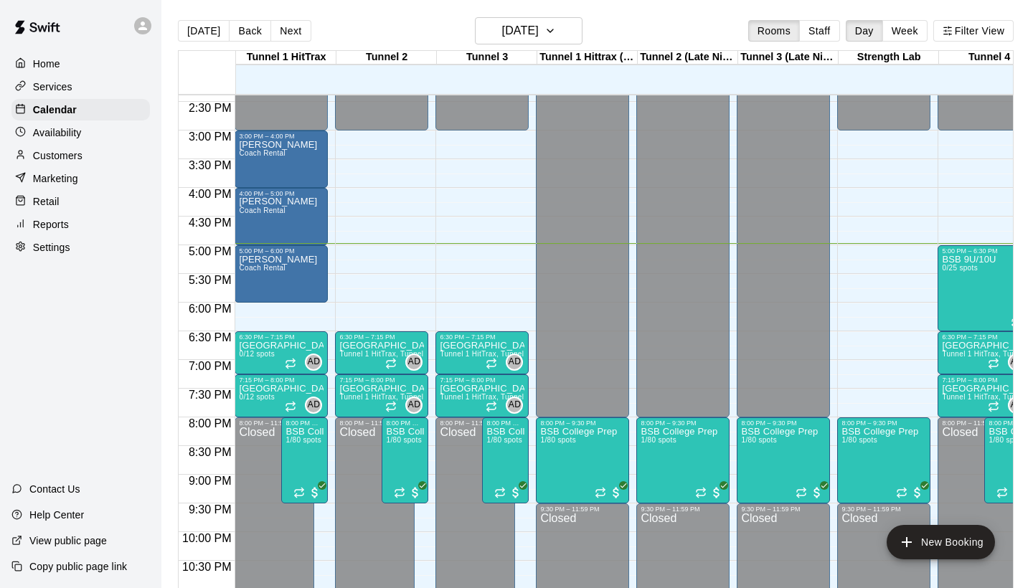
click at [103, 153] on div "Customers" at bounding box center [80, 156] width 138 height 22
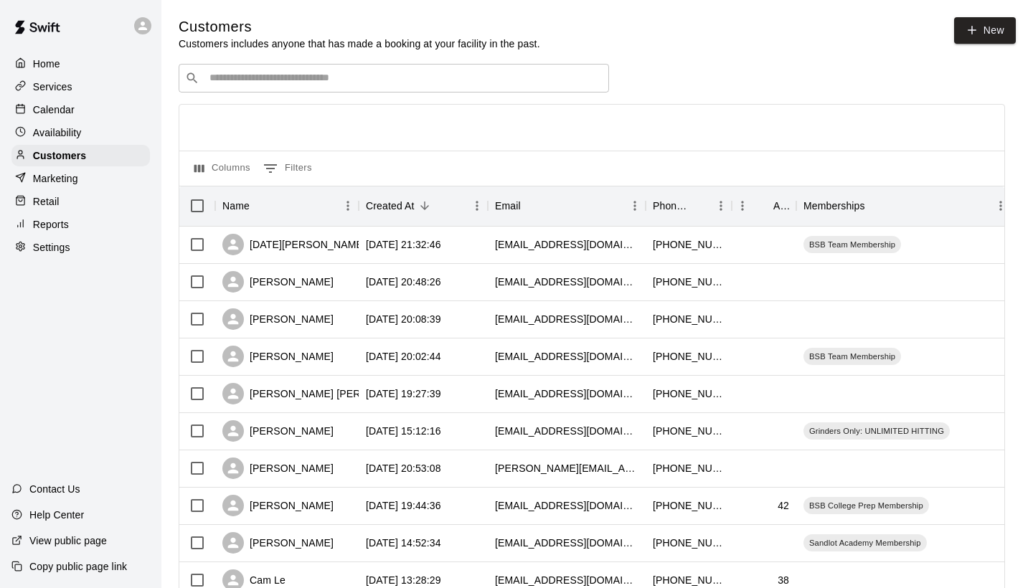
click at [310, 71] on input "Search customers by name or email" at bounding box center [404, 78] width 398 height 14
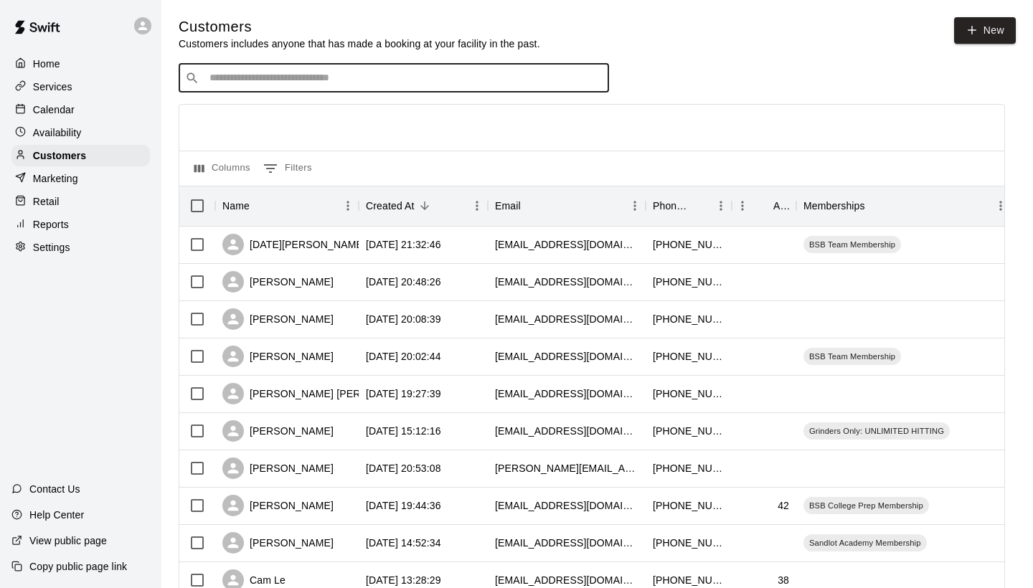
type input "*"
type input "*****"
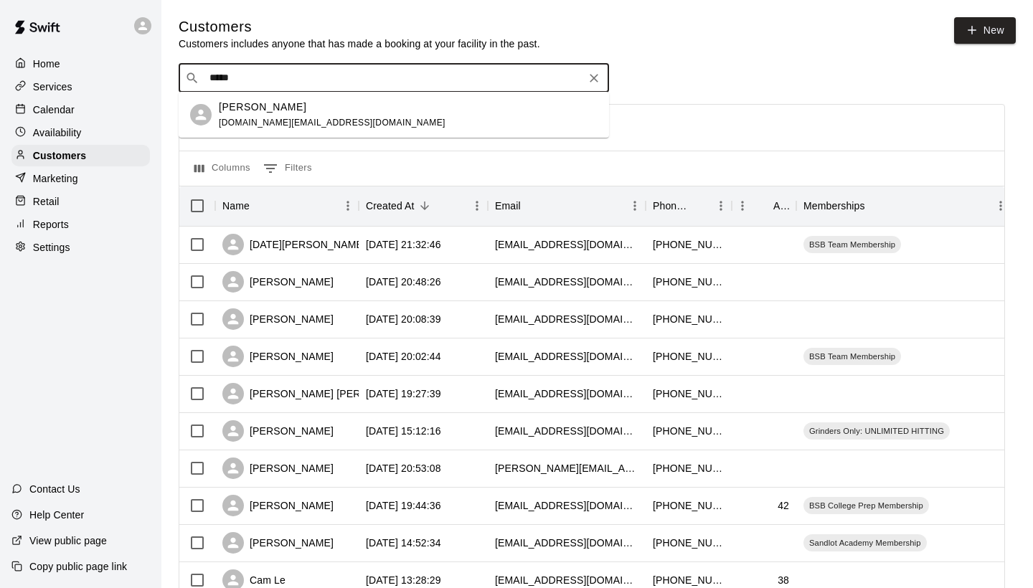
click at [231, 125] on span "rrosas.ca@icloud.com" at bounding box center [332, 123] width 227 height 10
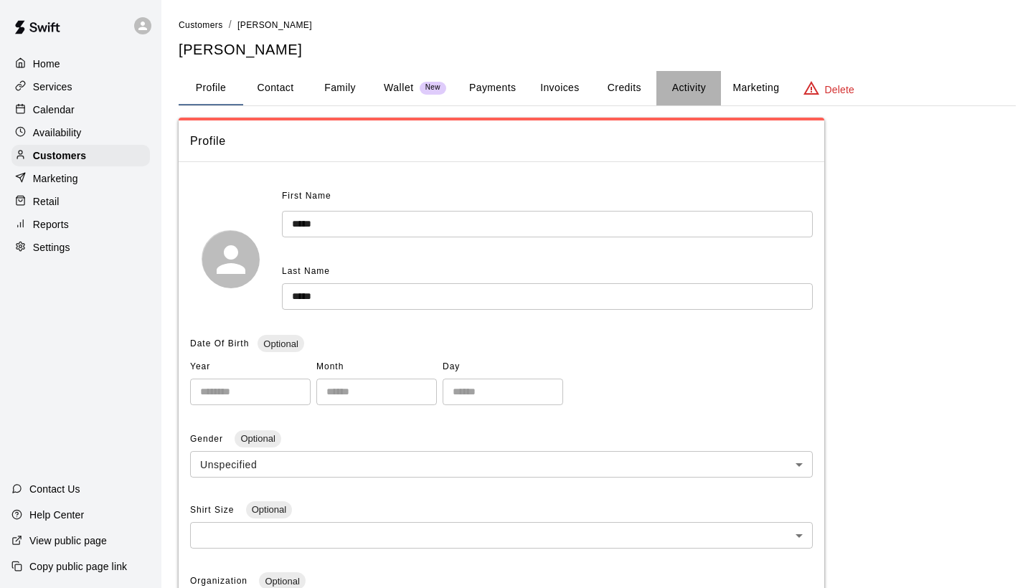
click at [665, 78] on button "Activity" at bounding box center [689, 88] width 65 height 34
click at [284, 88] on button "Contact" at bounding box center [275, 88] width 65 height 34
select select "**"
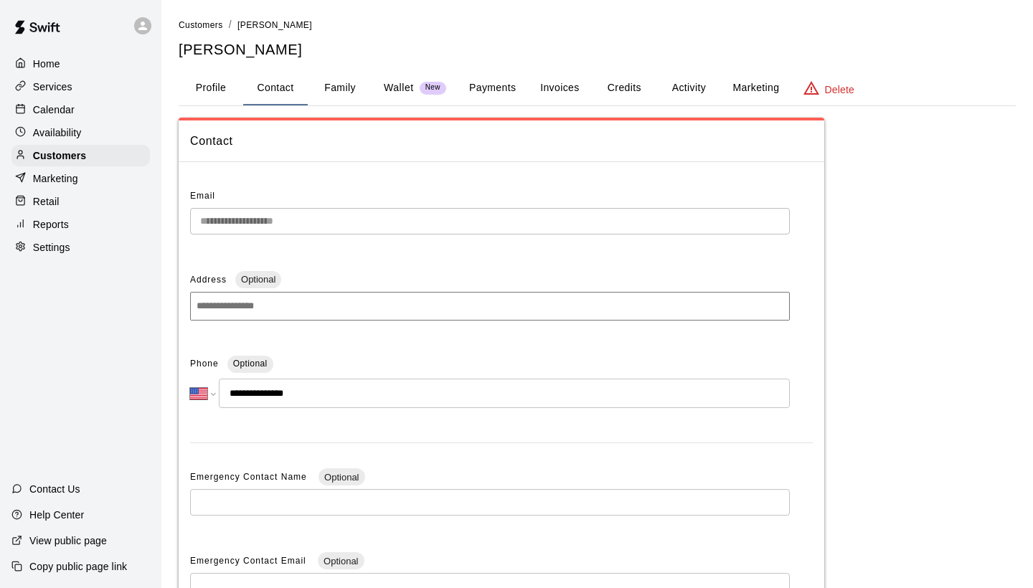
click at [220, 79] on button "Profile" at bounding box center [211, 88] width 65 height 34
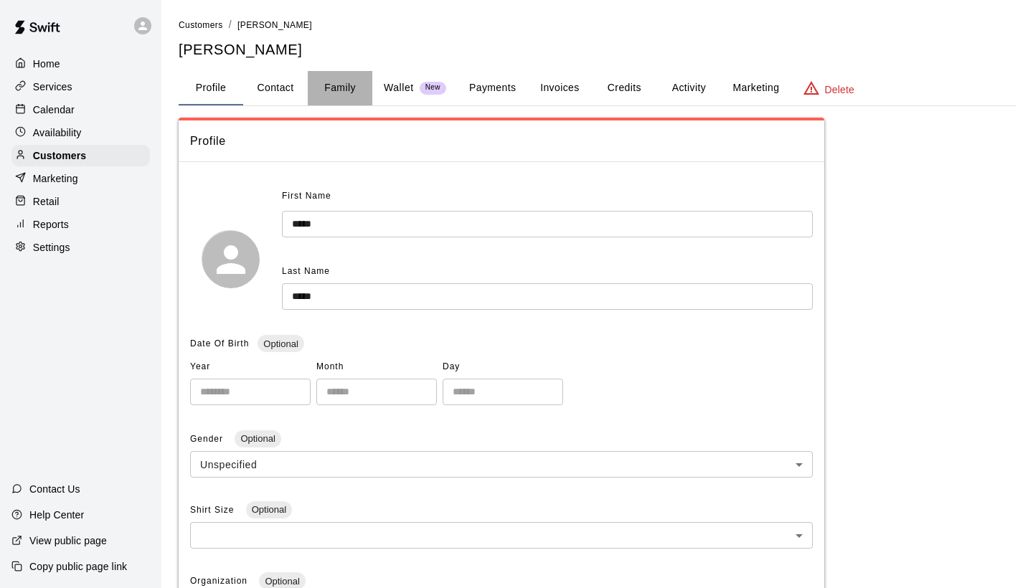
click at [341, 90] on button "Family" at bounding box center [340, 88] width 65 height 34
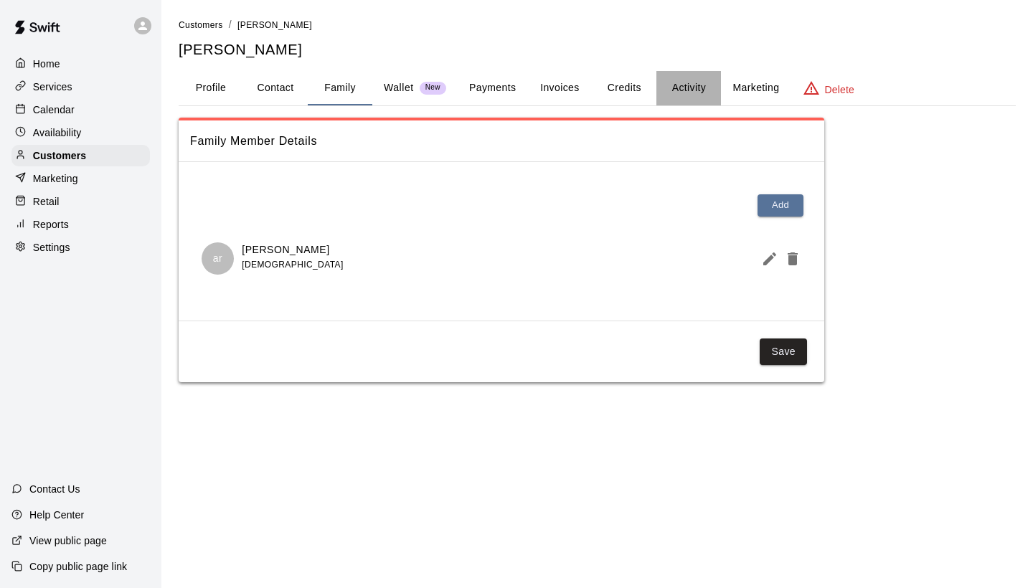
click at [672, 82] on button "Activity" at bounding box center [689, 88] width 65 height 34
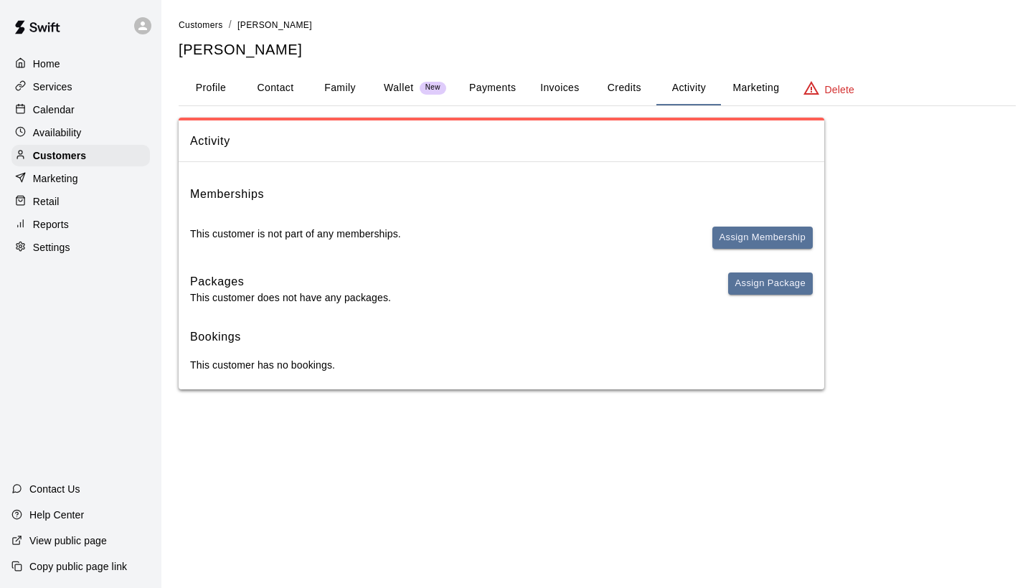
click at [78, 80] on div "Services" at bounding box center [80, 87] width 138 height 22
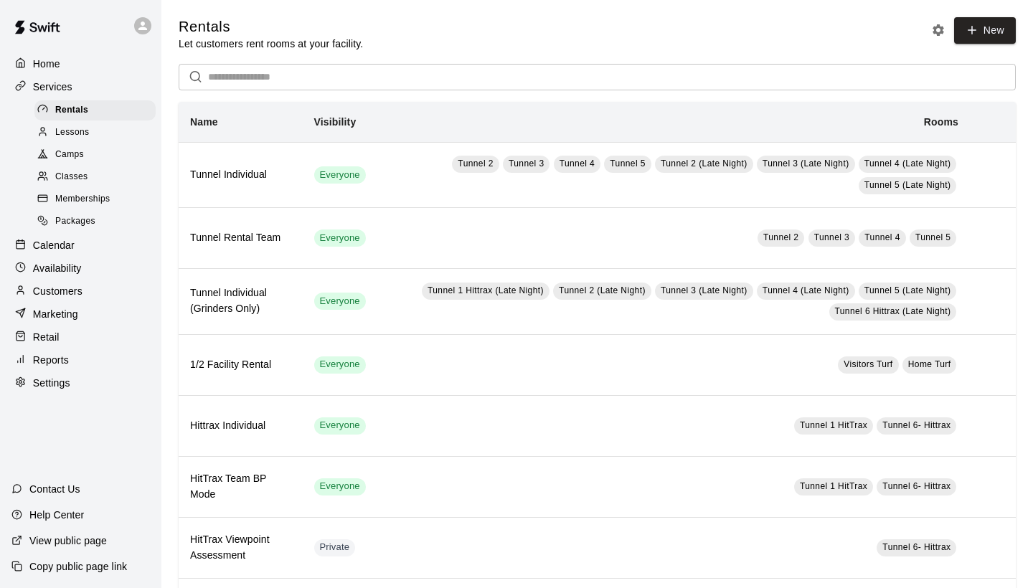
click at [71, 261] on p "Availability" at bounding box center [57, 268] width 49 height 14
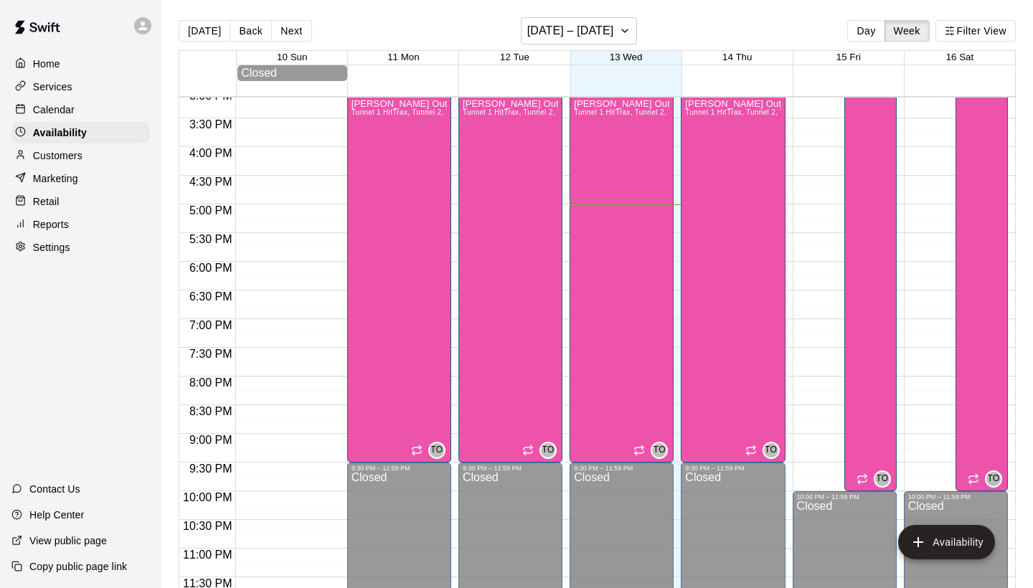
click at [43, 147] on div "Customers" at bounding box center [80, 156] width 138 height 22
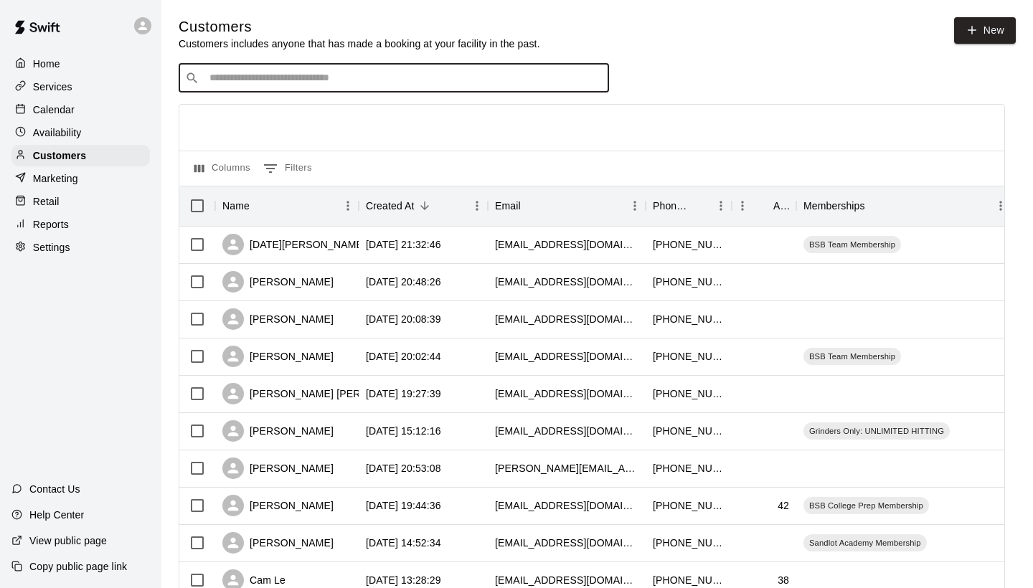
click at [281, 77] on input "Search customers by name or email" at bounding box center [404, 78] width 398 height 14
type input "*****"
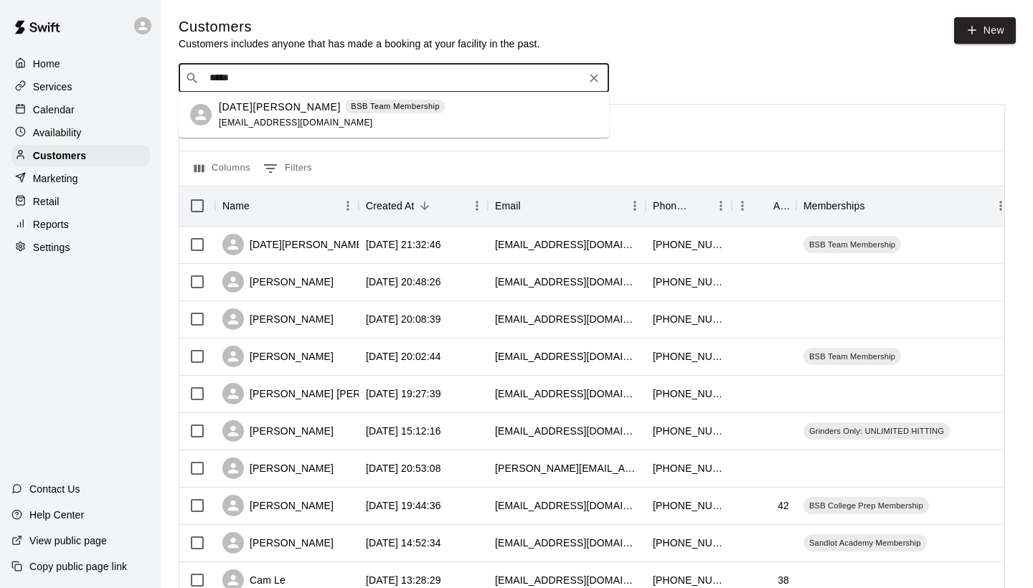
click at [351, 109] on p "BSB Team Membership" at bounding box center [395, 106] width 89 height 12
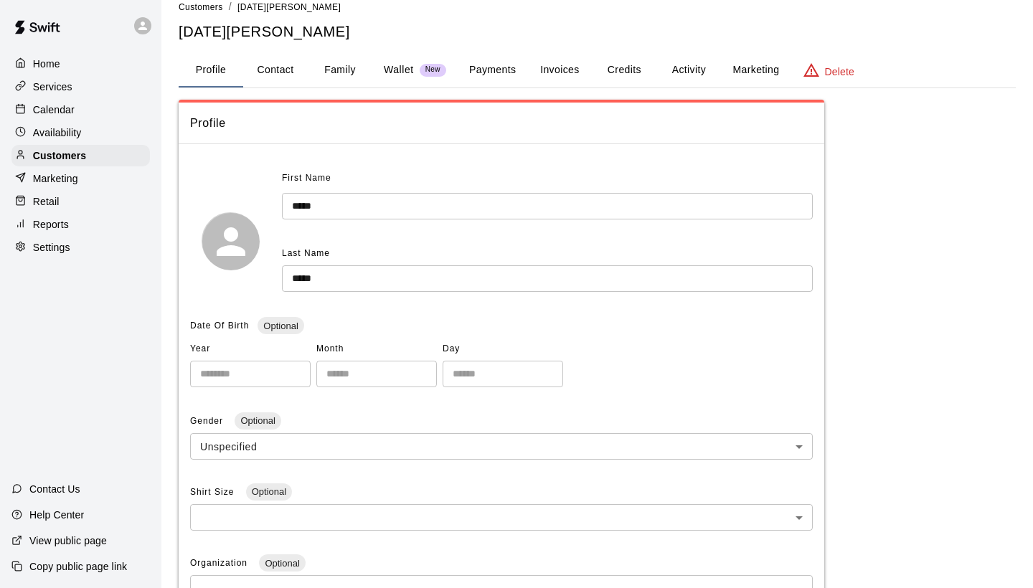
scroll to position [19, 0]
click at [281, 72] on button "Contact" at bounding box center [275, 69] width 65 height 34
select select "**"
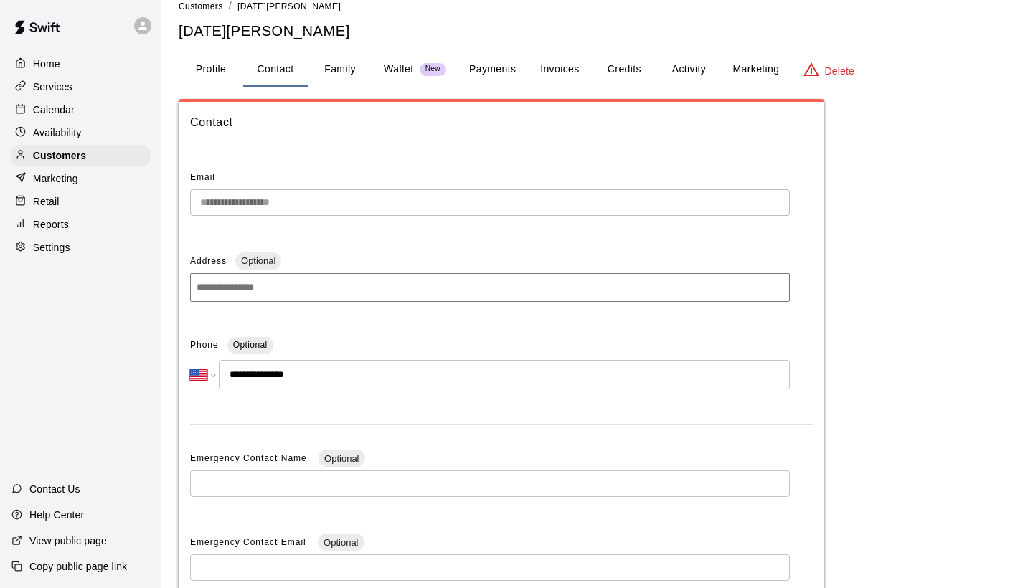
click at [332, 71] on button "Family" at bounding box center [340, 69] width 65 height 34
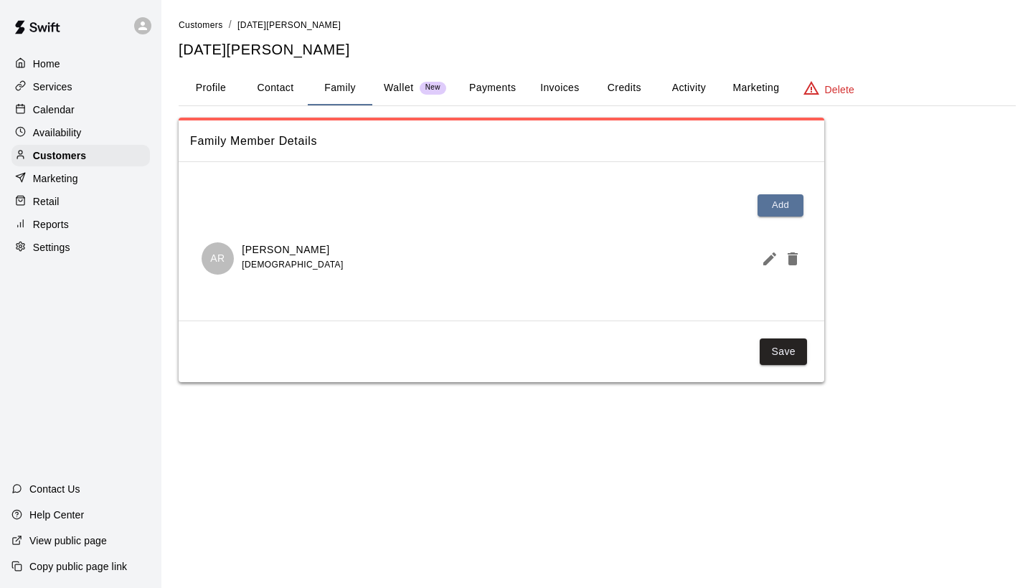
scroll to position [0, 0]
click at [403, 80] on p "Wallet" at bounding box center [399, 87] width 30 height 15
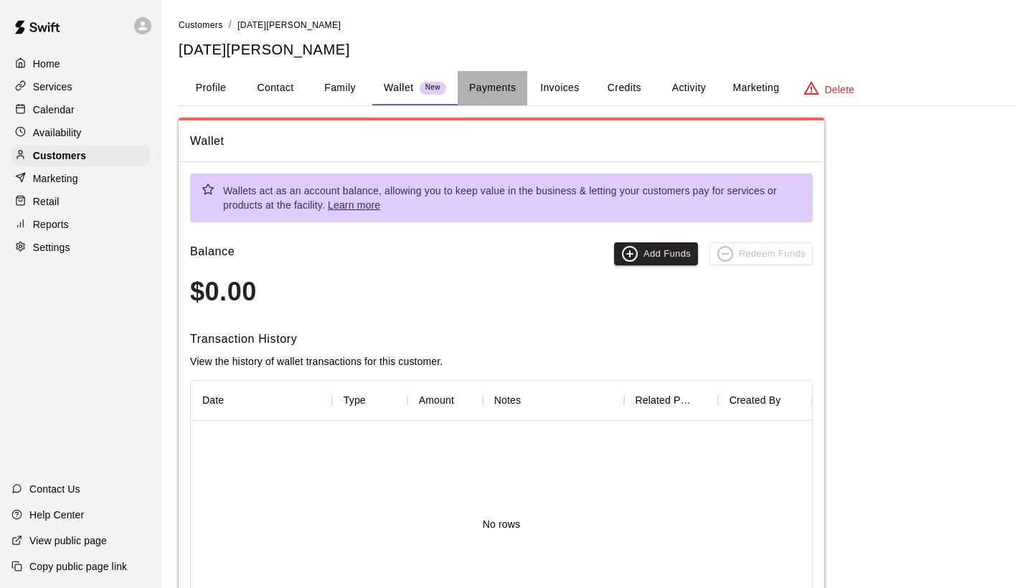
click at [499, 81] on button "Payments" at bounding box center [493, 88] width 70 height 34
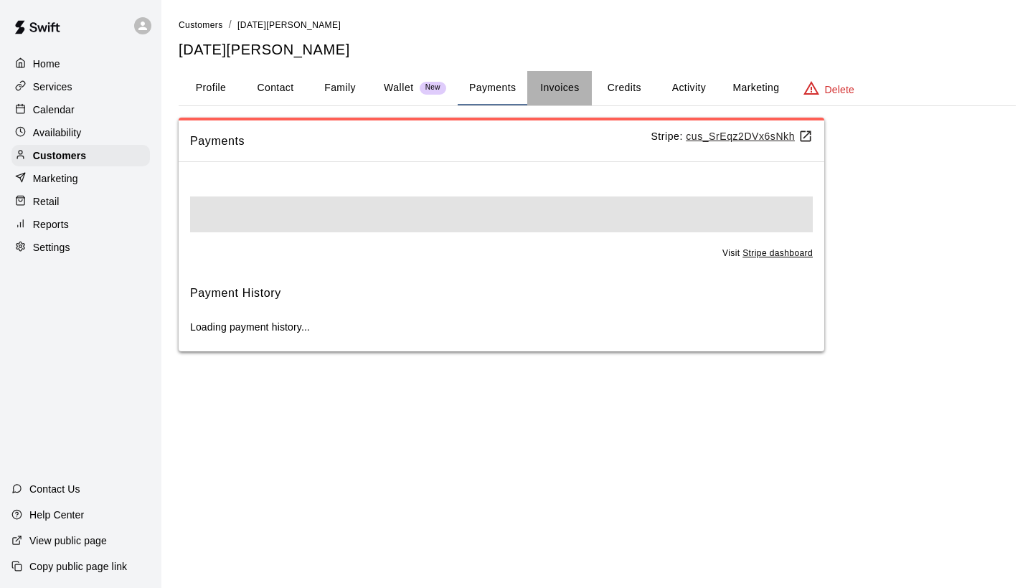
click at [568, 89] on button "Invoices" at bounding box center [559, 88] width 65 height 34
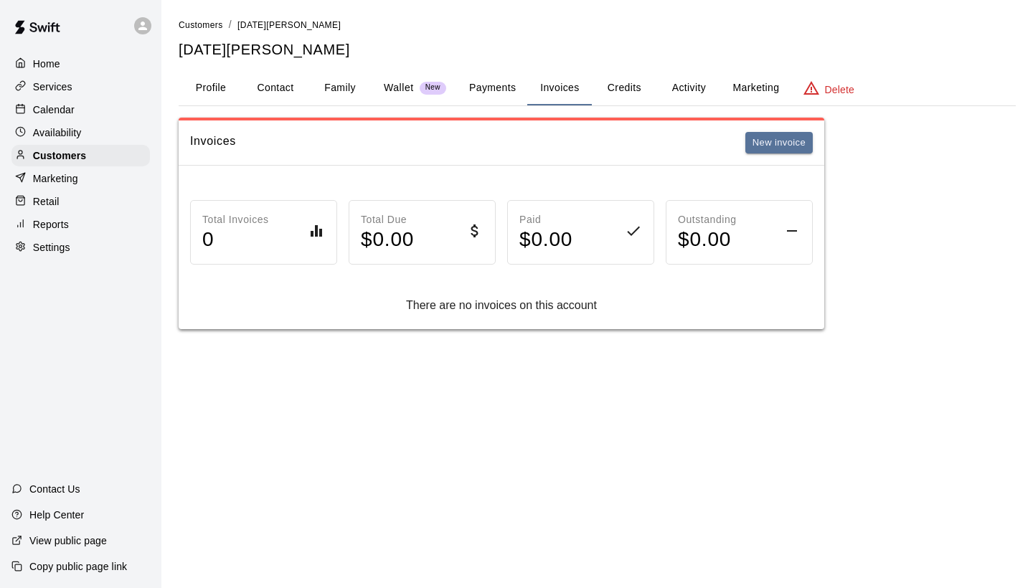
click at [291, 90] on button "Contact" at bounding box center [275, 88] width 65 height 34
select select "**"
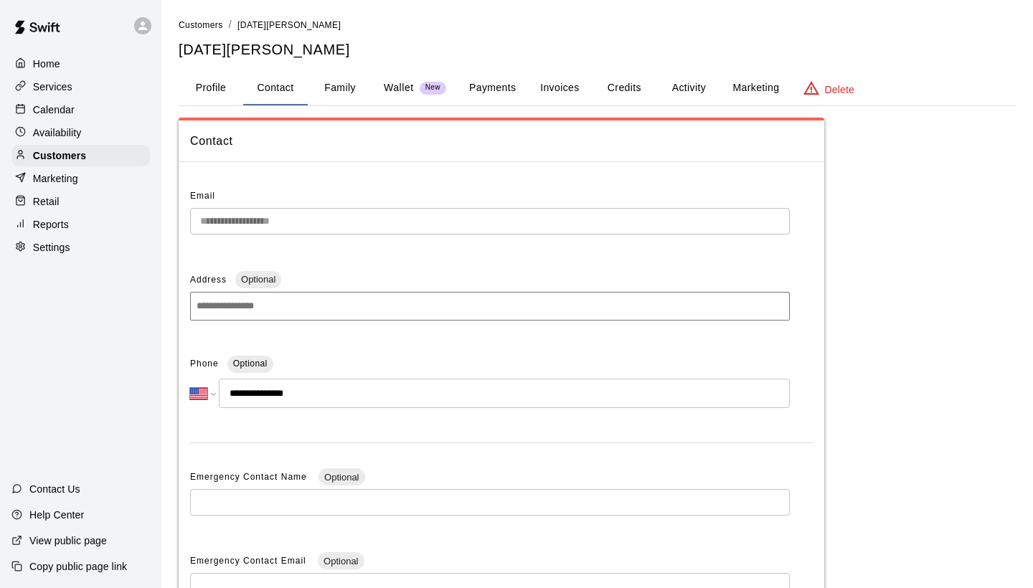
click at [331, 95] on button "Family" at bounding box center [340, 88] width 65 height 34
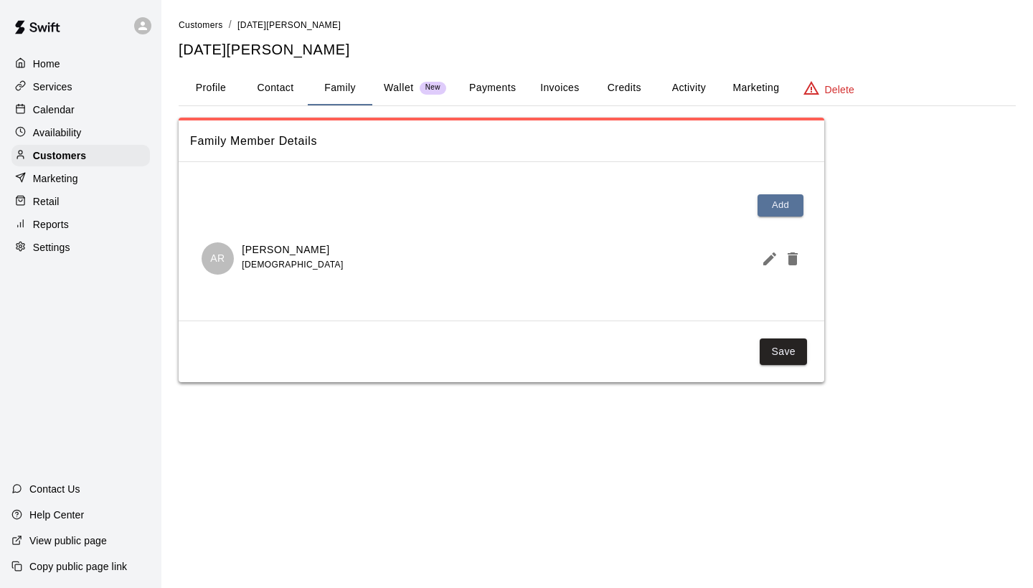
click at [251, 91] on button "Contact" at bounding box center [275, 88] width 65 height 34
select select "**"
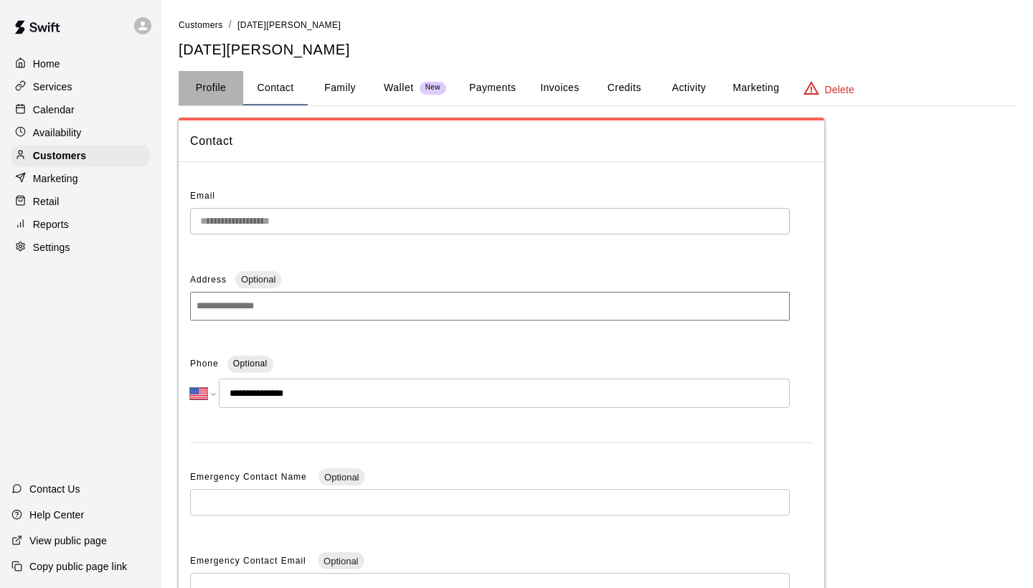
click at [200, 89] on button "Profile" at bounding box center [211, 88] width 65 height 34
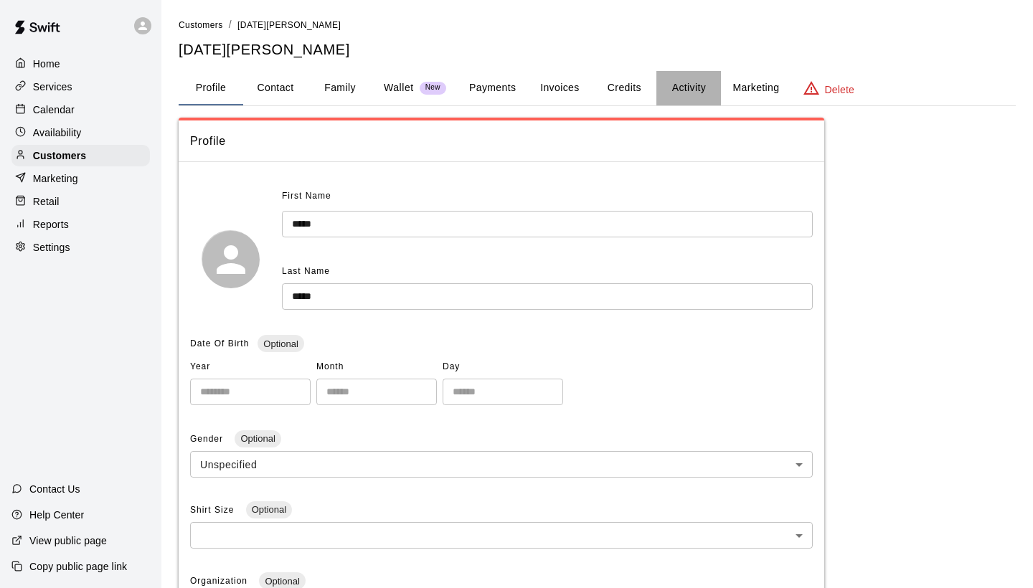
click at [657, 87] on button "Activity" at bounding box center [689, 88] width 65 height 34
